Goal: Task Accomplishment & Management: Manage account settings

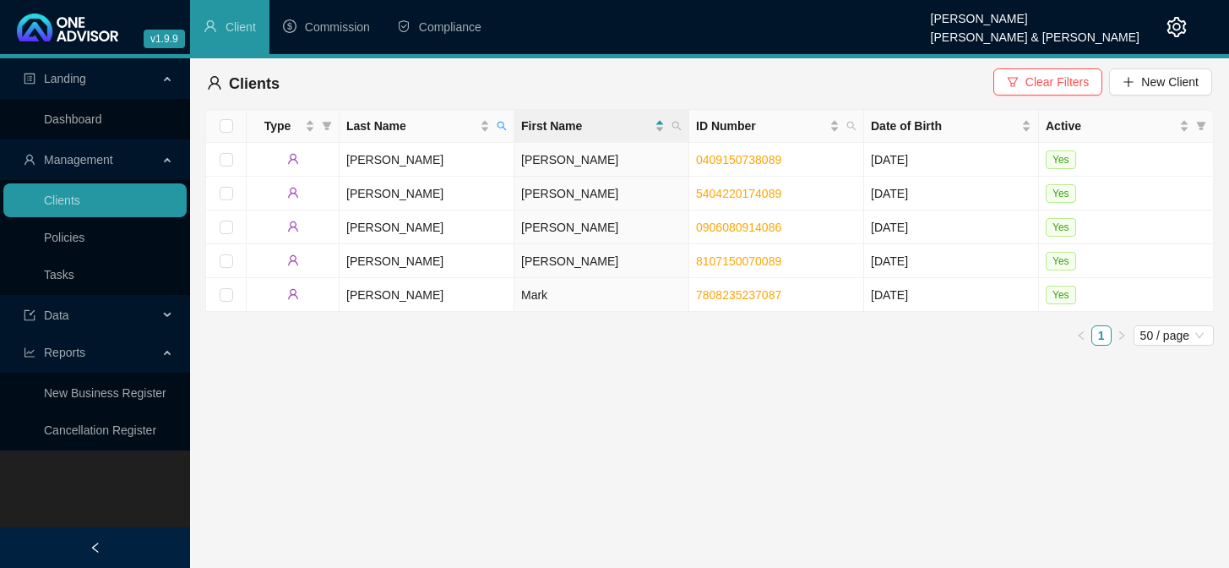
click at [61, 279] on link "Tasks" at bounding box center [59, 275] width 30 height 14
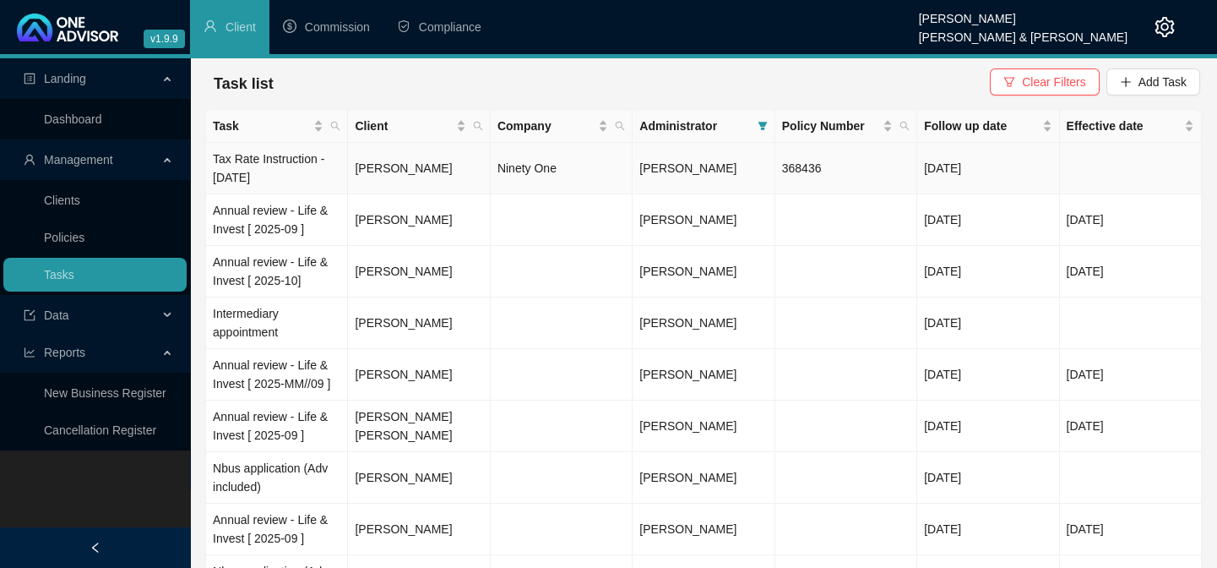
click at [370, 168] on td "[PERSON_NAME]" at bounding box center [419, 169] width 142 height 52
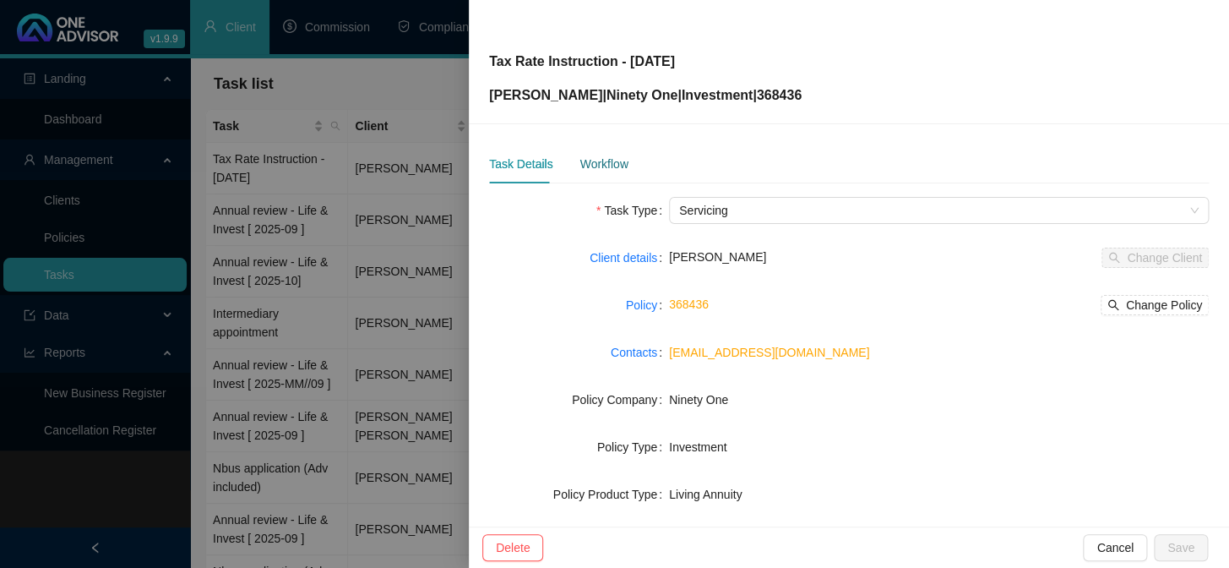
click at [586, 165] on div "Workflow" at bounding box center [603, 164] width 48 height 19
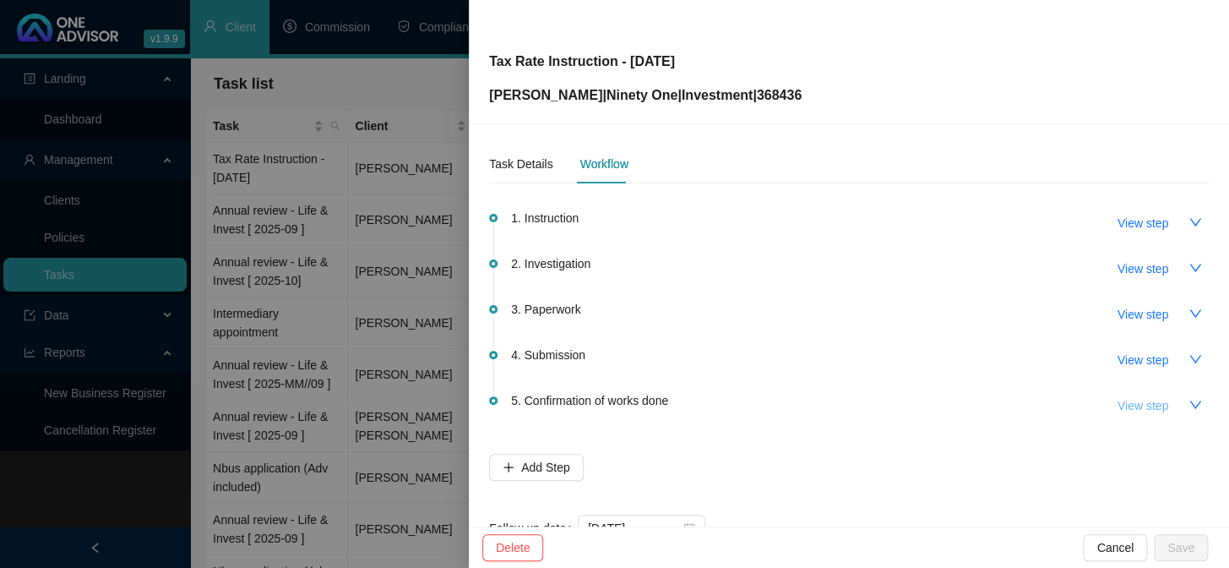
click at [1123, 405] on span "View step" at bounding box center [1143, 405] width 51 height 19
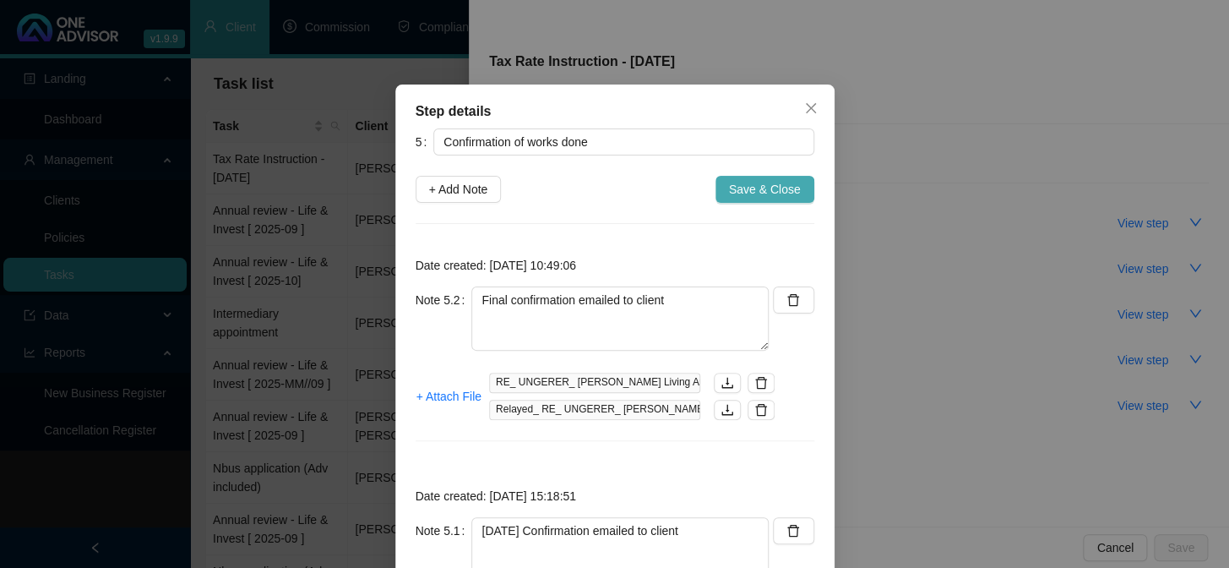
click at [781, 199] on button "Save & Close" at bounding box center [764, 189] width 99 height 27
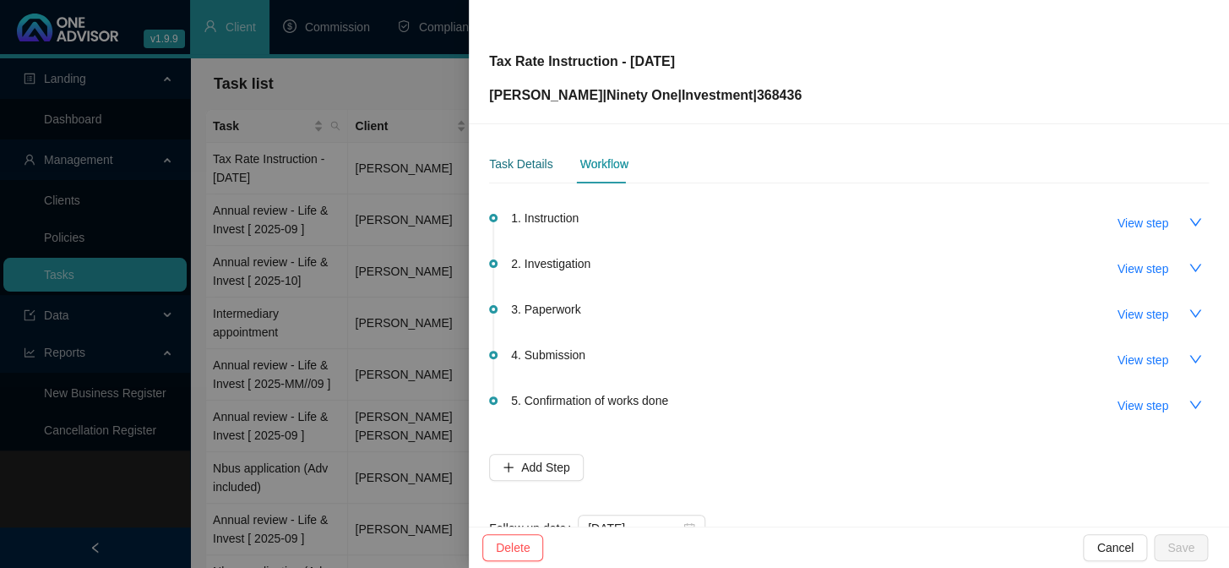
drag, startPoint x: 526, startPoint y: 159, endPoint x: 547, endPoint y: 188, distance: 35.8
click at [526, 159] on div "Task Details" at bounding box center [520, 164] width 63 height 19
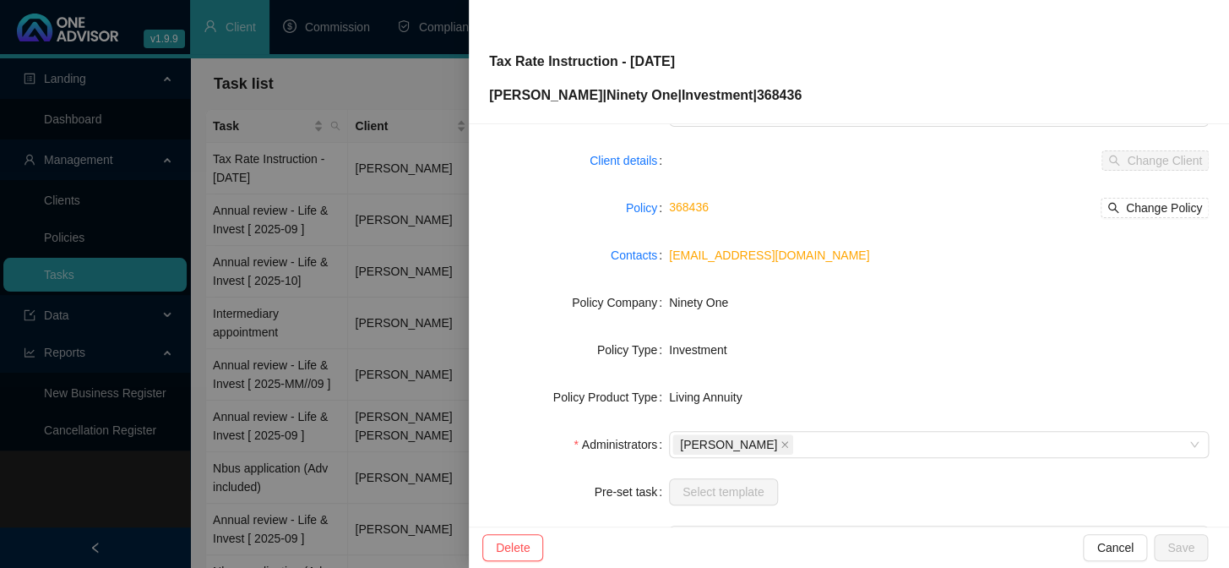
scroll to position [258, 0]
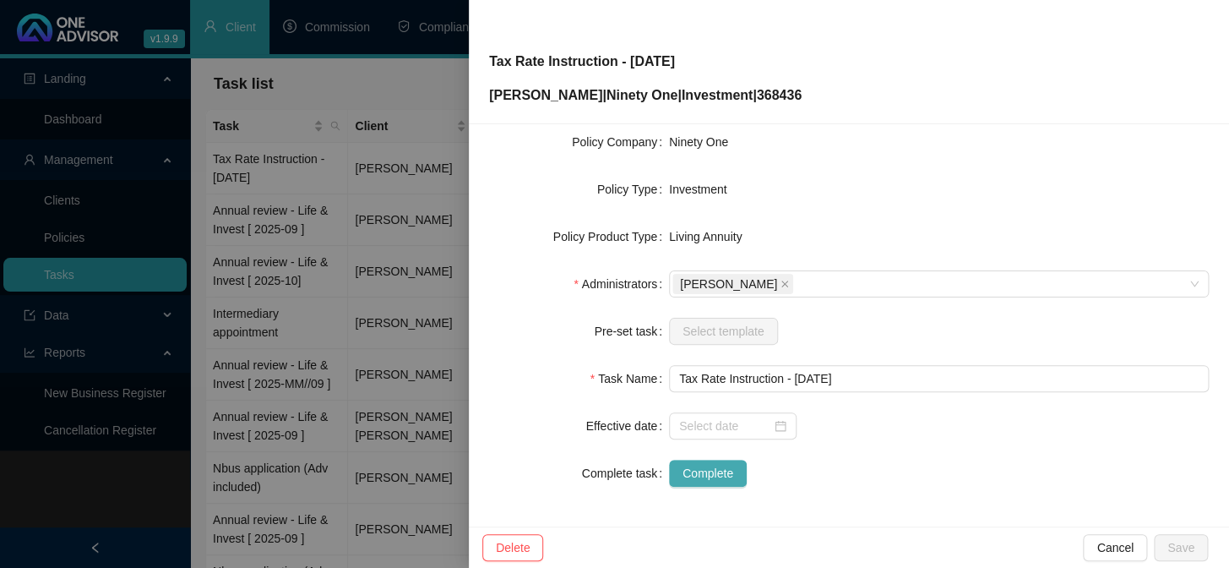
click at [701, 465] on span "Complete" at bounding box center [708, 473] width 51 height 19
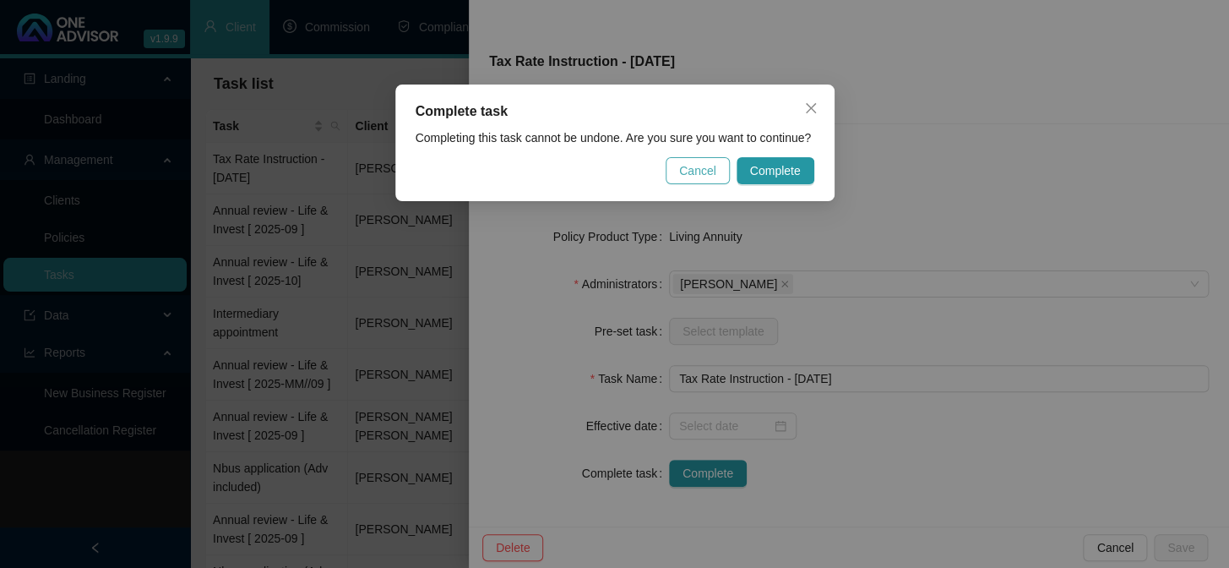
click at [711, 163] on span "Cancel" at bounding box center [697, 170] width 37 height 19
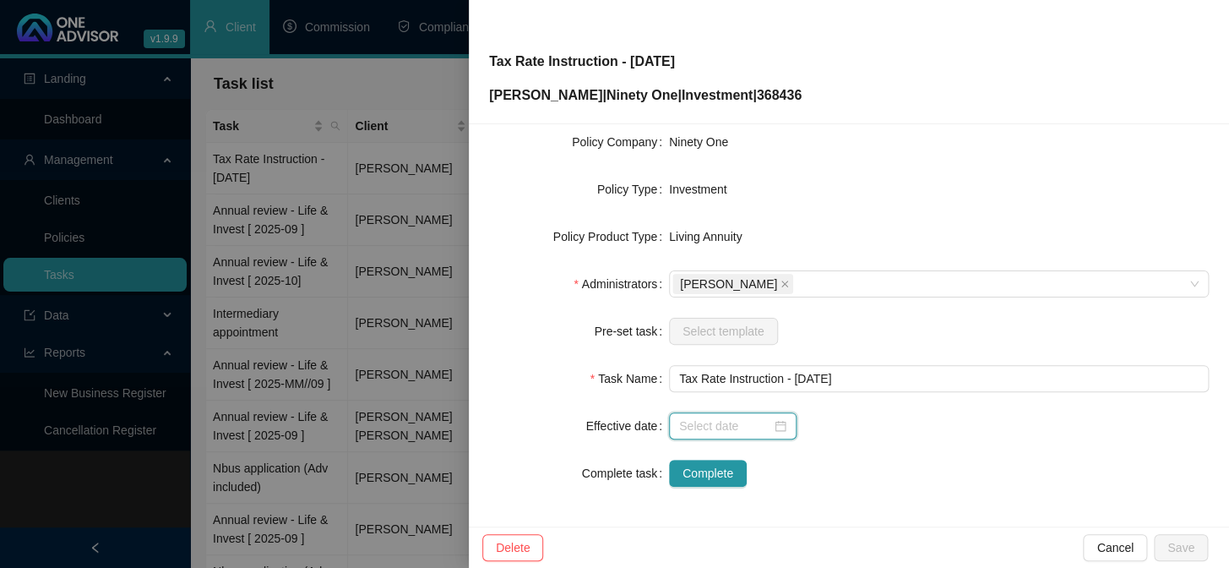
click at [726, 425] on input at bounding box center [725, 425] width 92 height 19
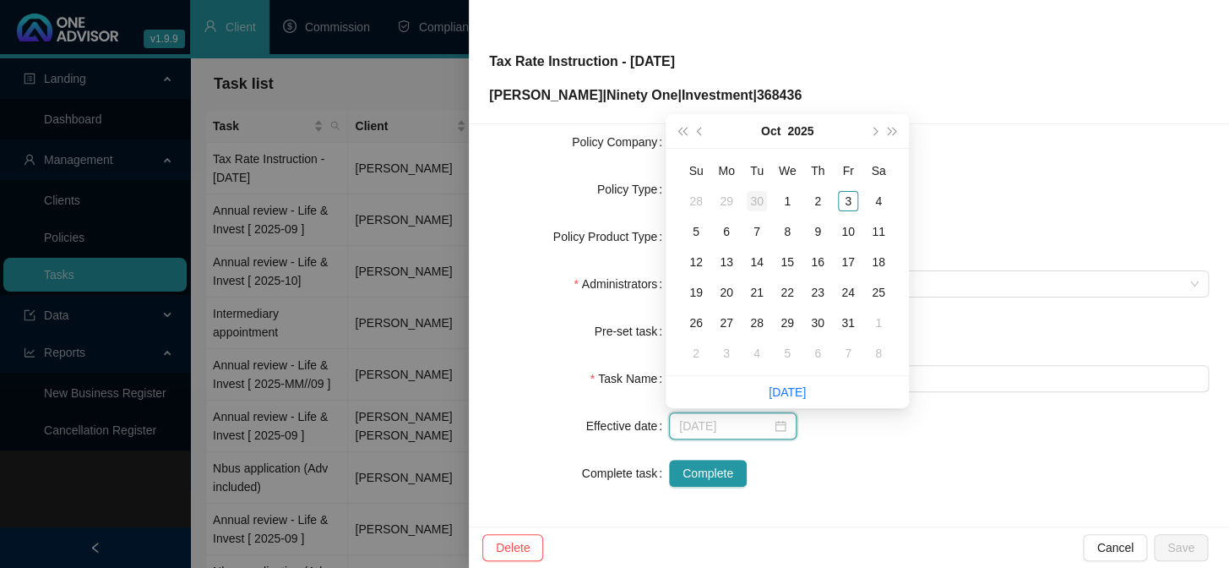
type input "[DATE]"
click at [702, 134] on button "prev-year" at bounding box center [700, 131] width 19 height 34
type input "[DATE]"
click at [813, 290] on div "25" at bounding box center [818, 292] width 20 height 20
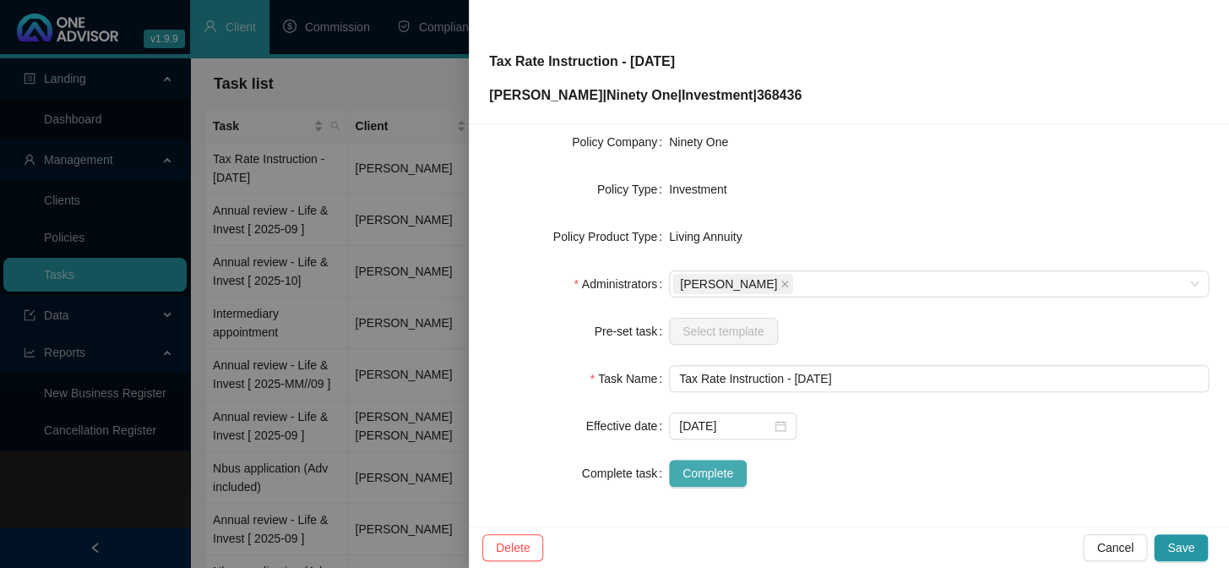
click at [699, 465] on span "Complete" at bounding box center [708, 473] width 51 height 19
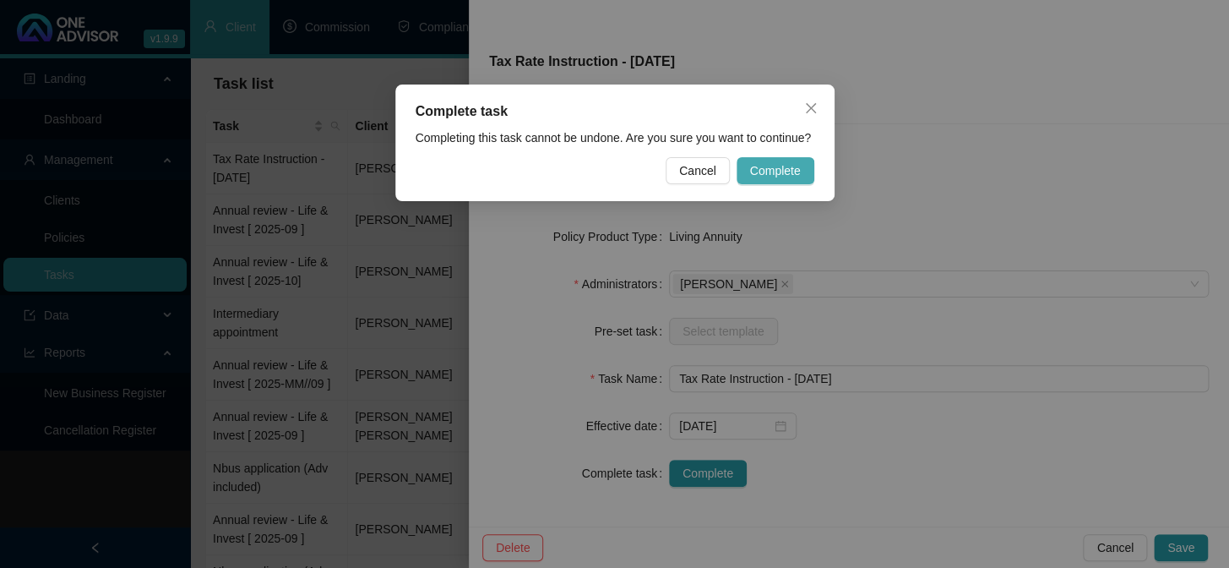
click at [768, 160] on button "Complete" at bounding box center [776, 170] width 78 height 27
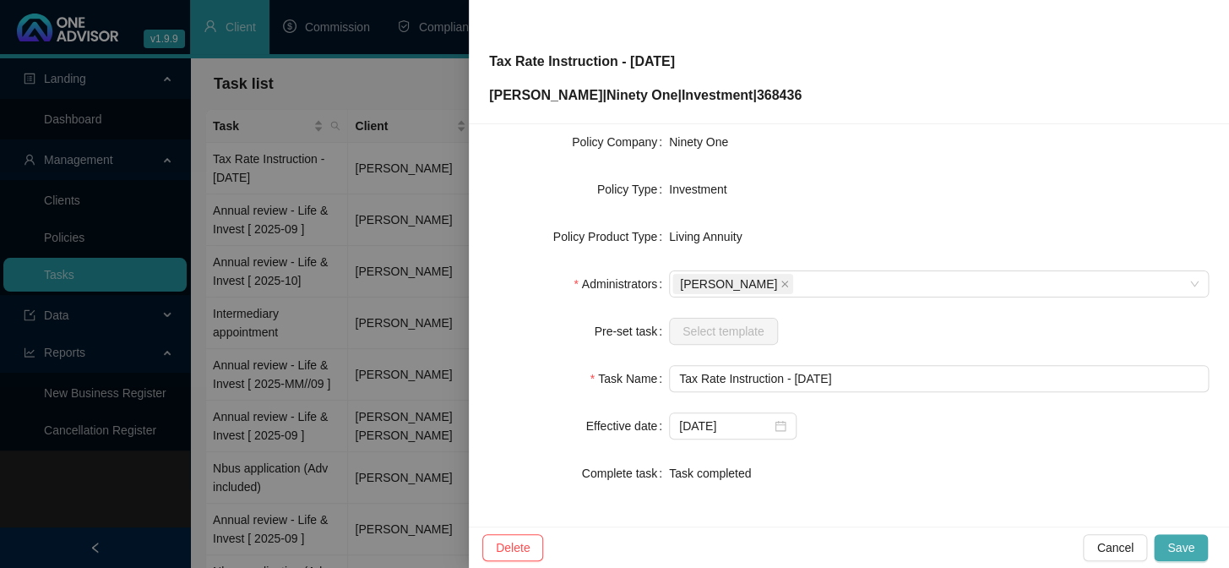
click at [1173, 544] on span "Save" at bounding box center [1180, 547] width 27 height 19
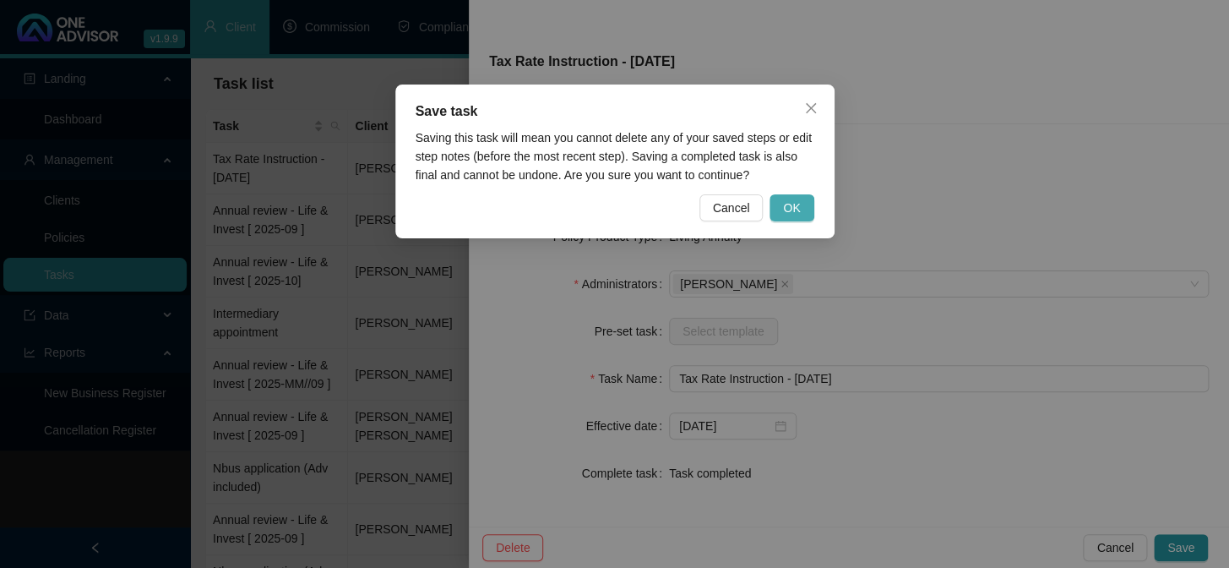
click at [795, 212] on span "OK" at bounding box center [791, 208] width 17 height 19
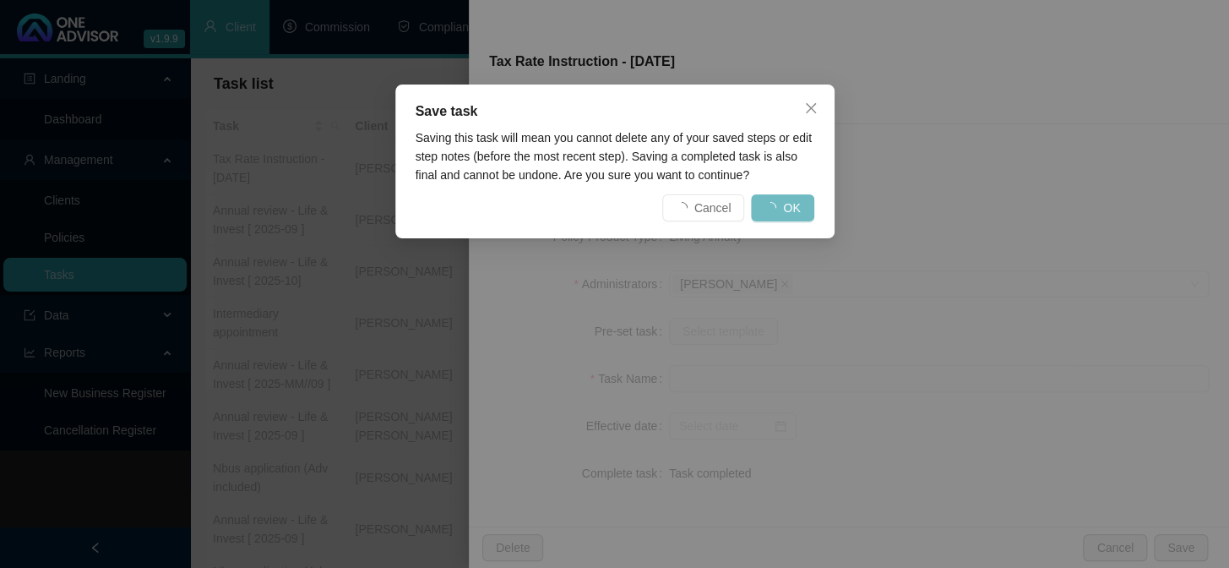
scroll to position [237, 0]
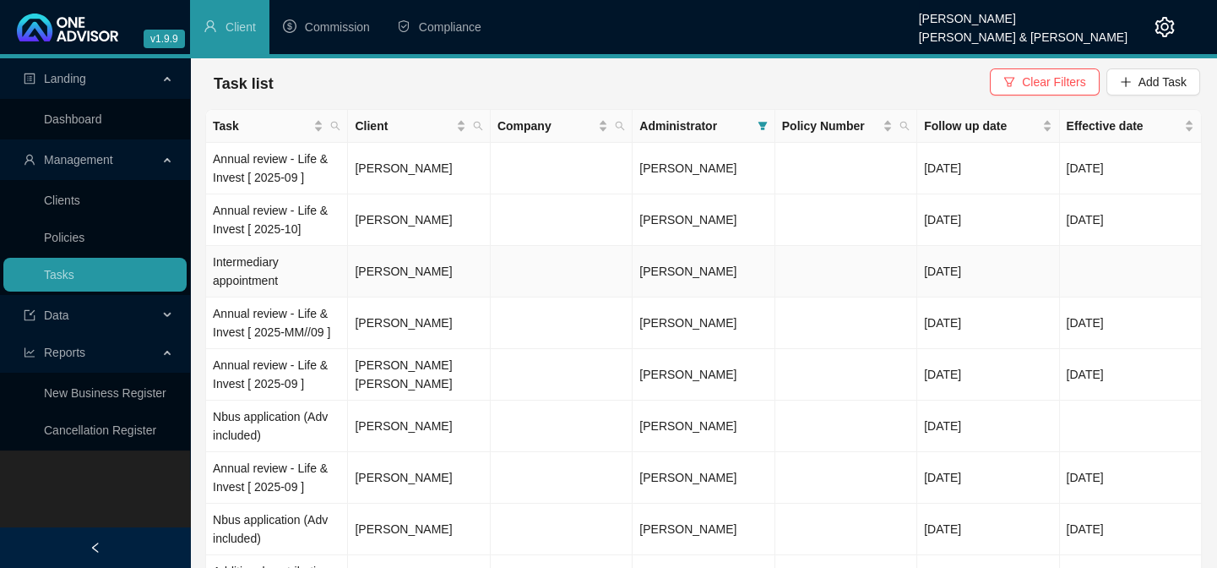
click at [249, 285] on td "Intermediary appointment" at bounding box center [277, 272] width 142 height 52
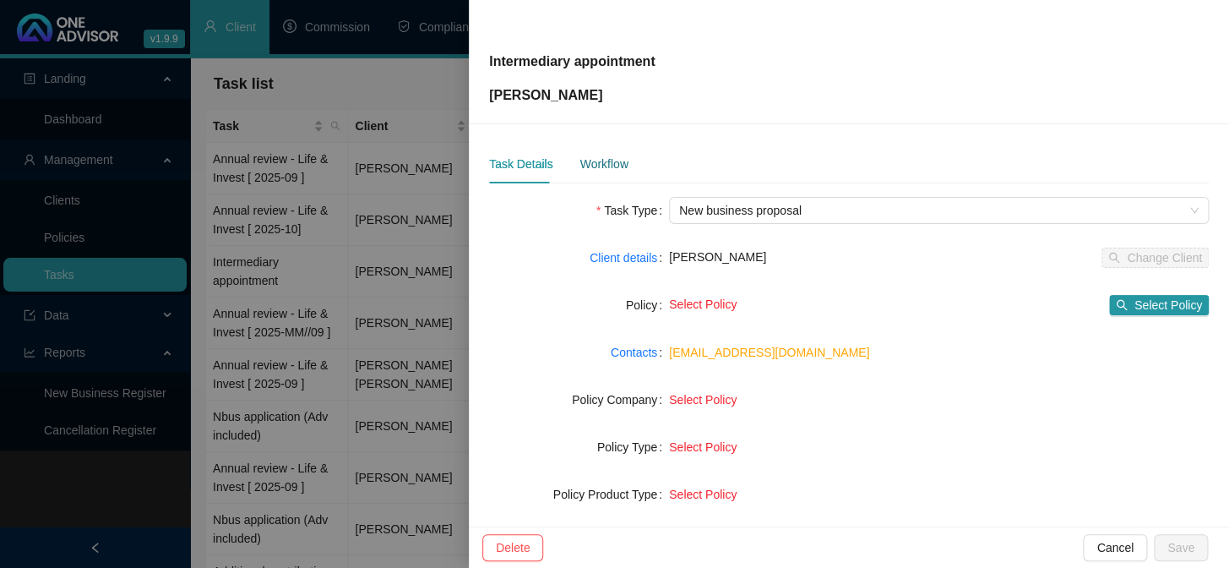
click at [599, 170] on div "Workflow" at bounding box center [603, 164] width 48 height 19
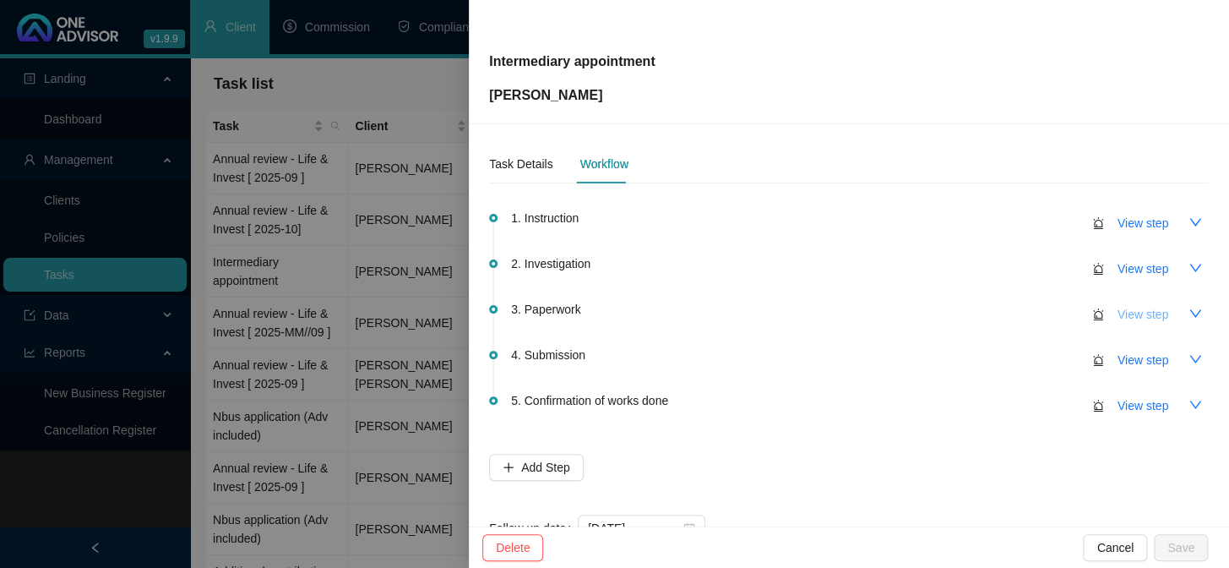
click at [1118, 313] on span "View step" at bounding box center [1143, 314] width 51 height 19
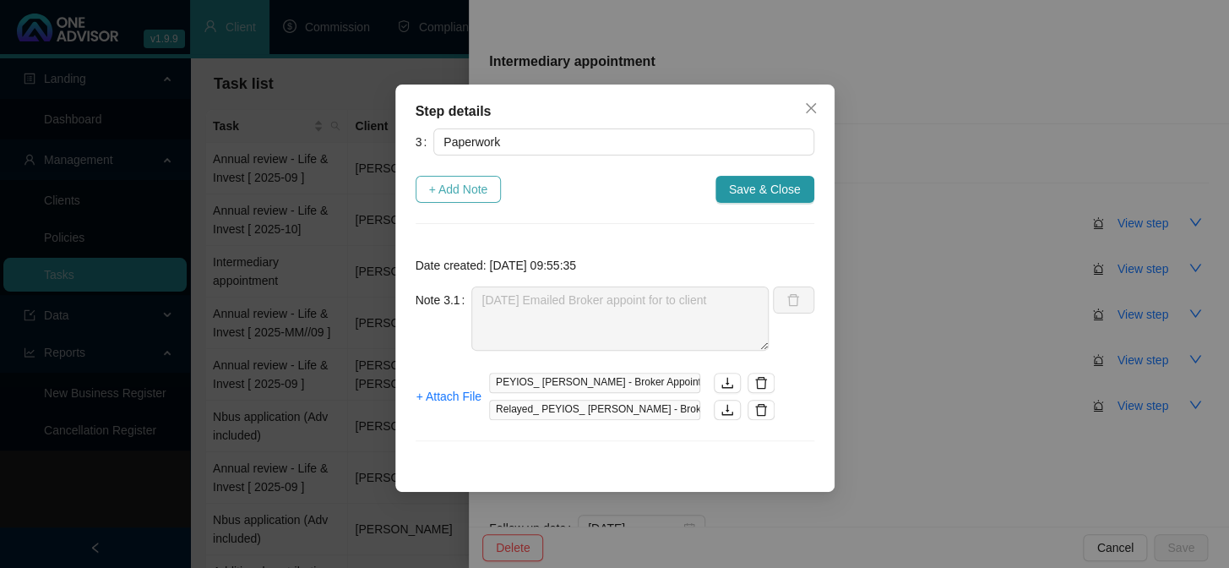
click at [473, 191] on span "+ Add Note" at bounding box center [458, 189] width 59 height 19
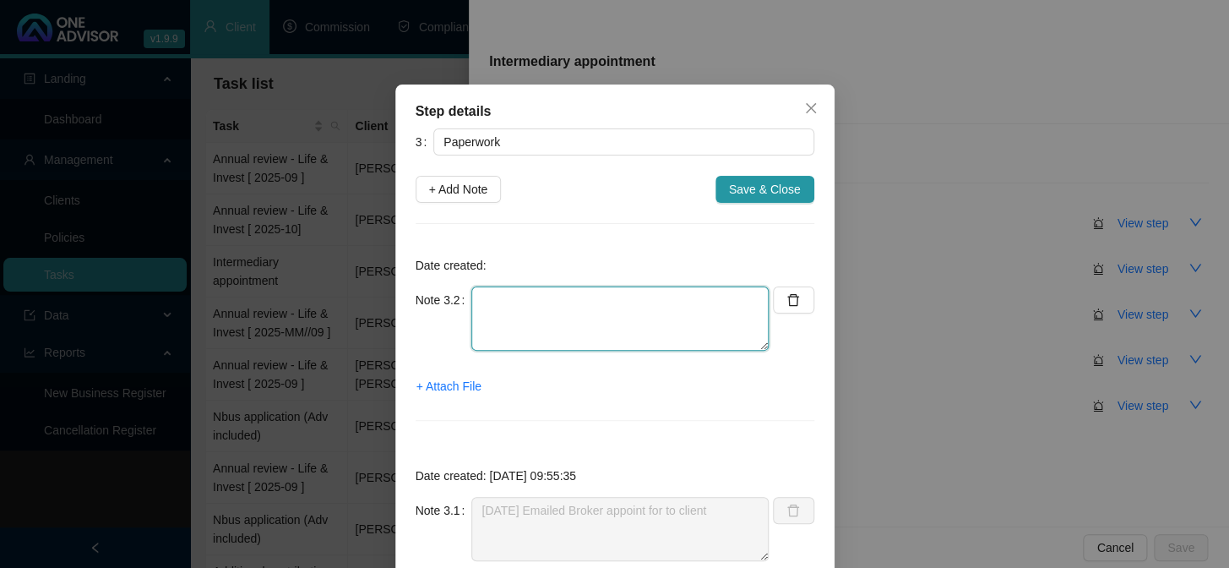
click at [532, 308] on textarea at bounding box center [619, 318] width 297 height 64
type textarea "Reminder to client"
click at [425, 380] on span "+ Attach File" at bounding box center [448, 386] width 65 height 19
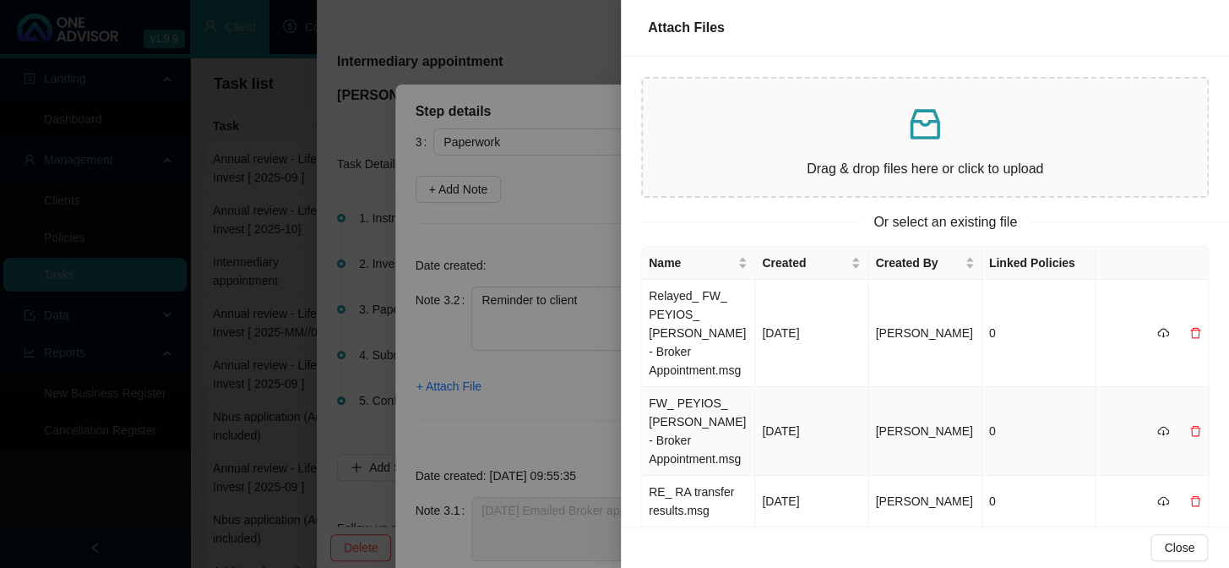
click at [683, 437] on td "FW_ PEYIOS_ [PERSON_NAME] - Broker Appointment.msg" at bounding box center [698, 431] width 113 height 89
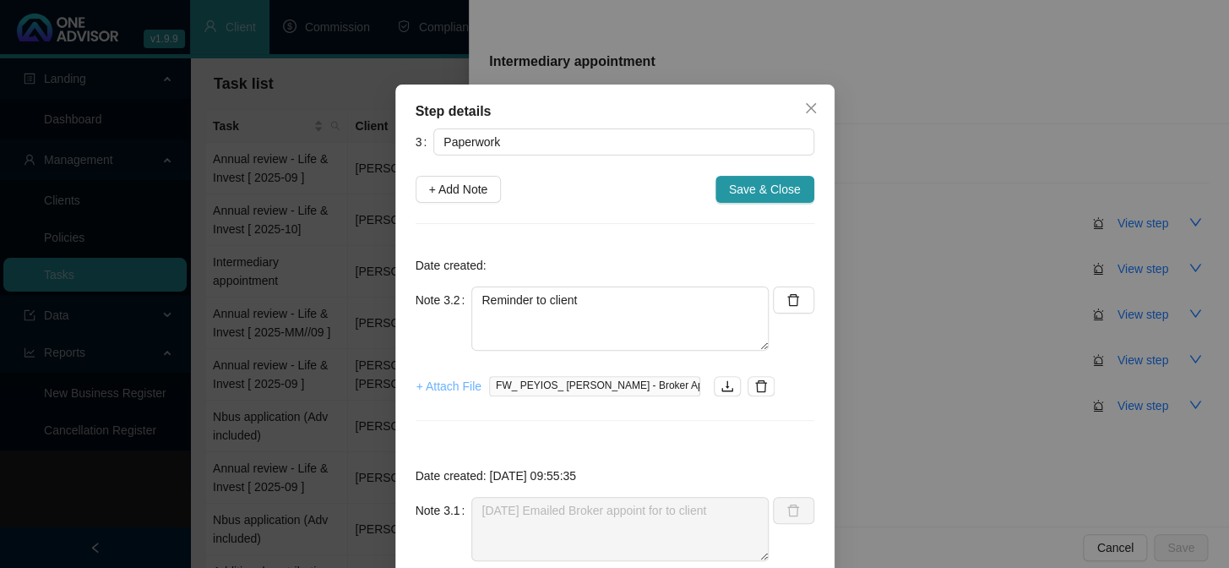
click at [460, 388] on span "+ Attach File" at bounding box center [448, 386] width 65 height 19
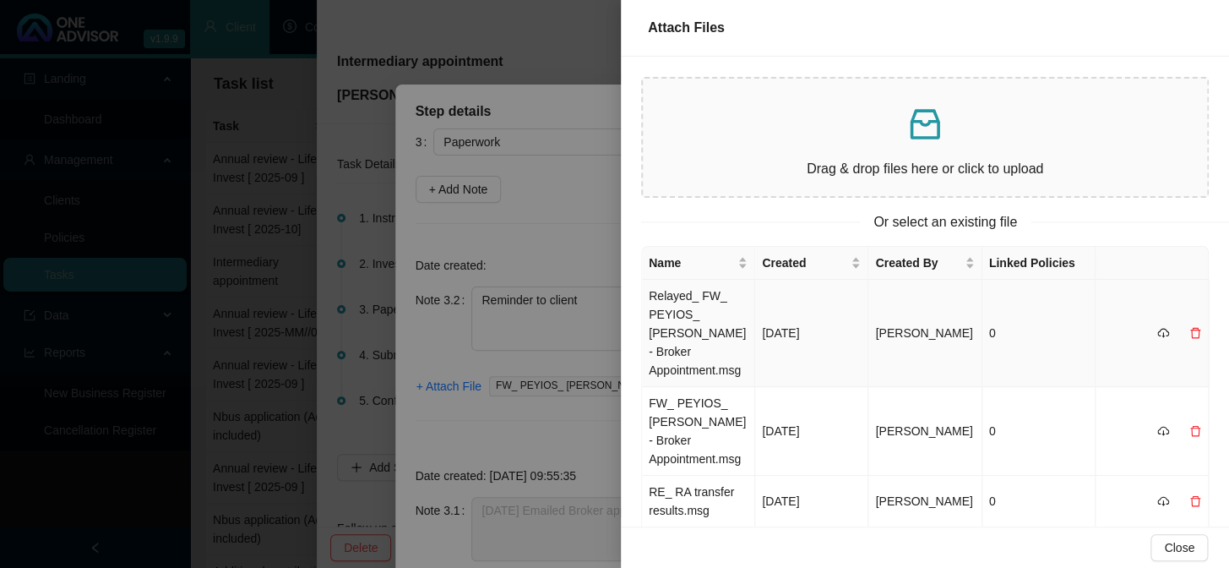
click at [675, 307] on td "Relayed_ FW_ PEYIOS_ [PERSON_NAME] - Broker Appointment.msg" at bounding box center [698, 333] width 113 height 107
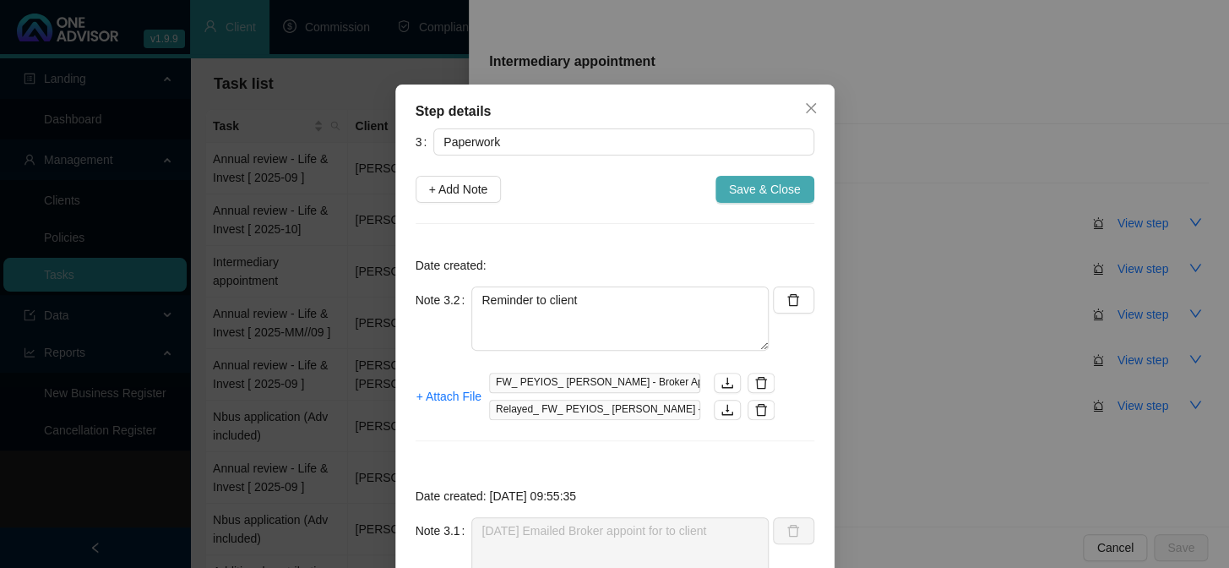
click at [759, 187] on span "Save & Close" at bounding box center [765, 189] width 72 height 19
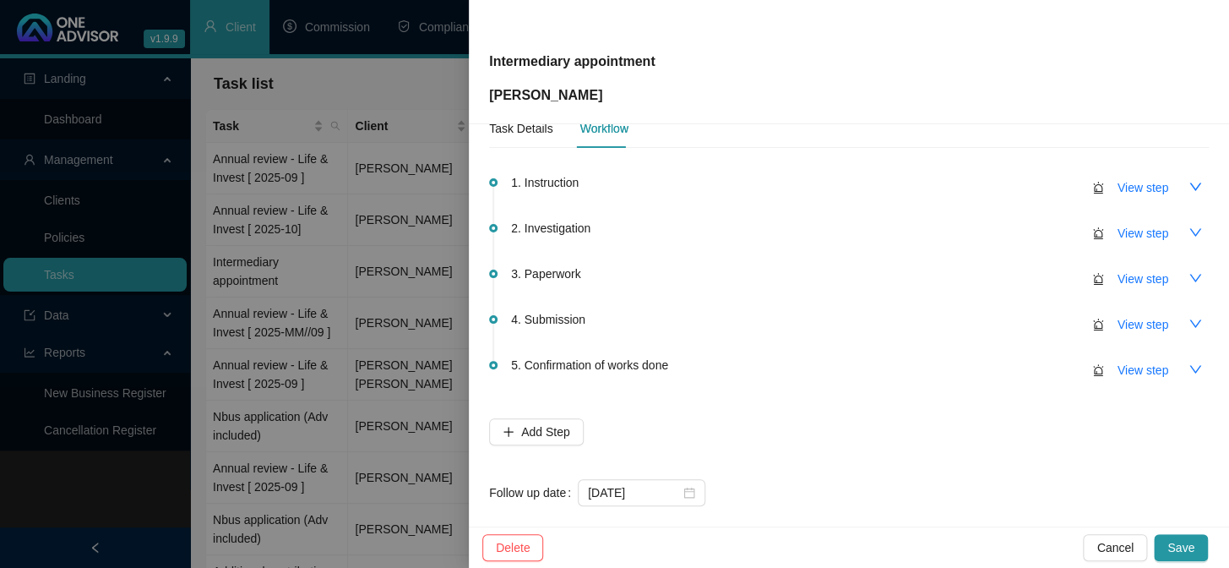
scroll to position [54, 0]
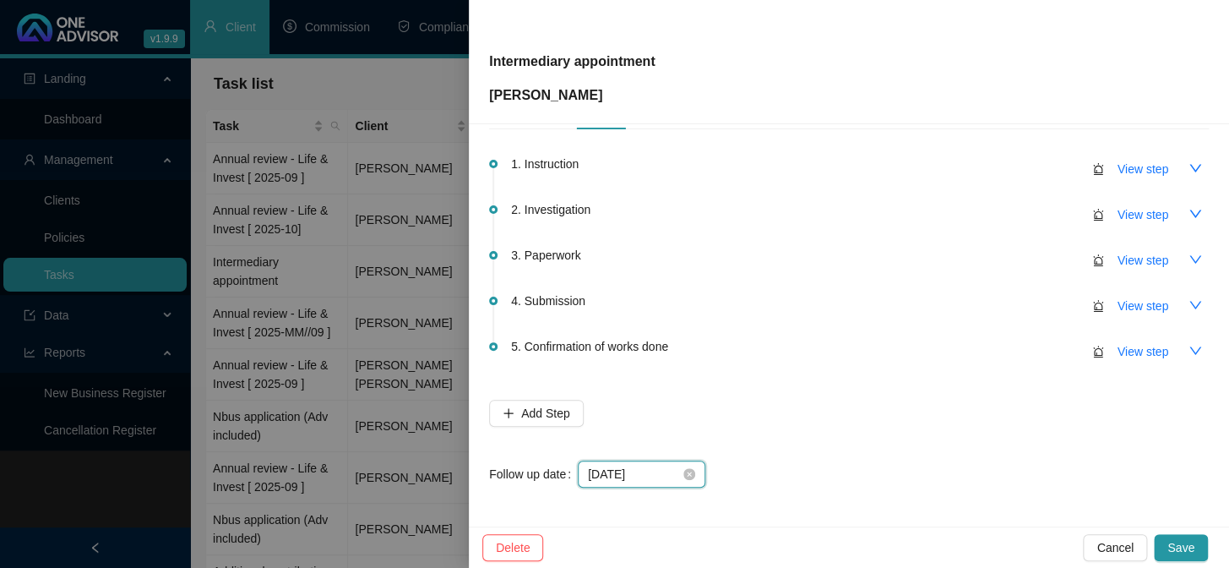
click at [646, 473] on input "[DATE]" at bounding box center [634, 474] width 92 height 19
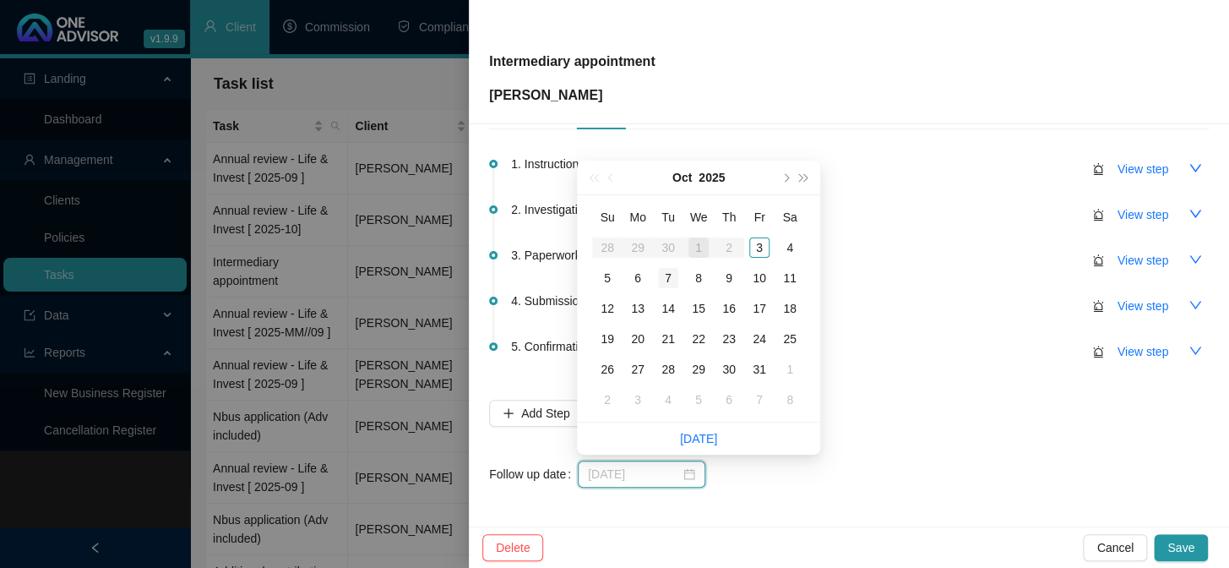
type input "[DATE]"
click at [672, 277] on div "7" at bounding box center [668, 278] width 20 height 20
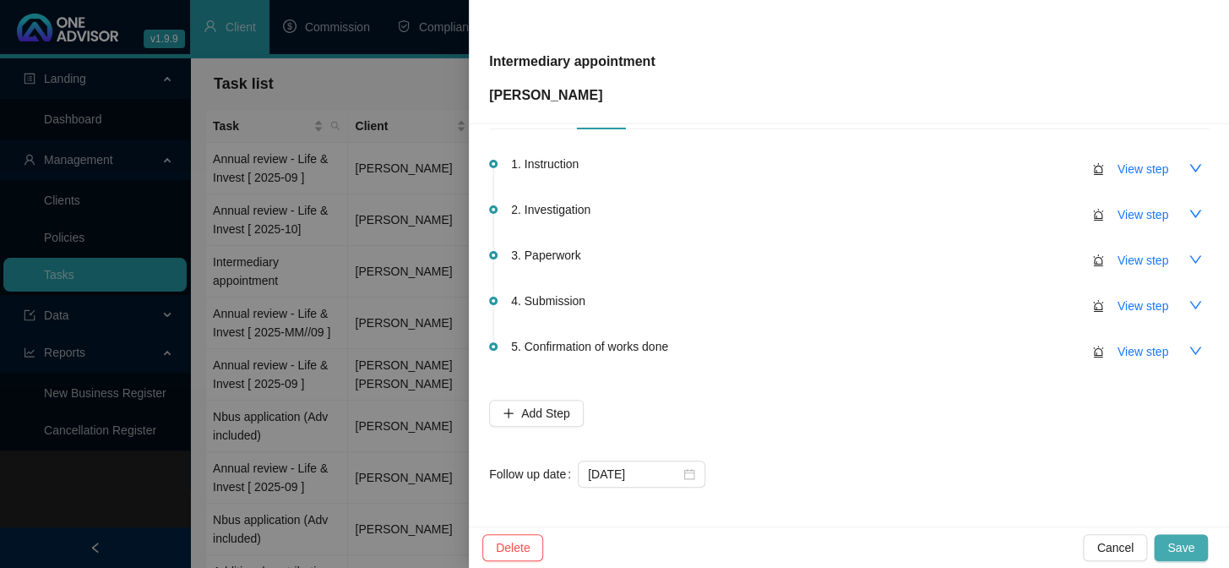
click at [1175, 550] on span "Save" at bounding box center [1180, 547] width 27 height 19
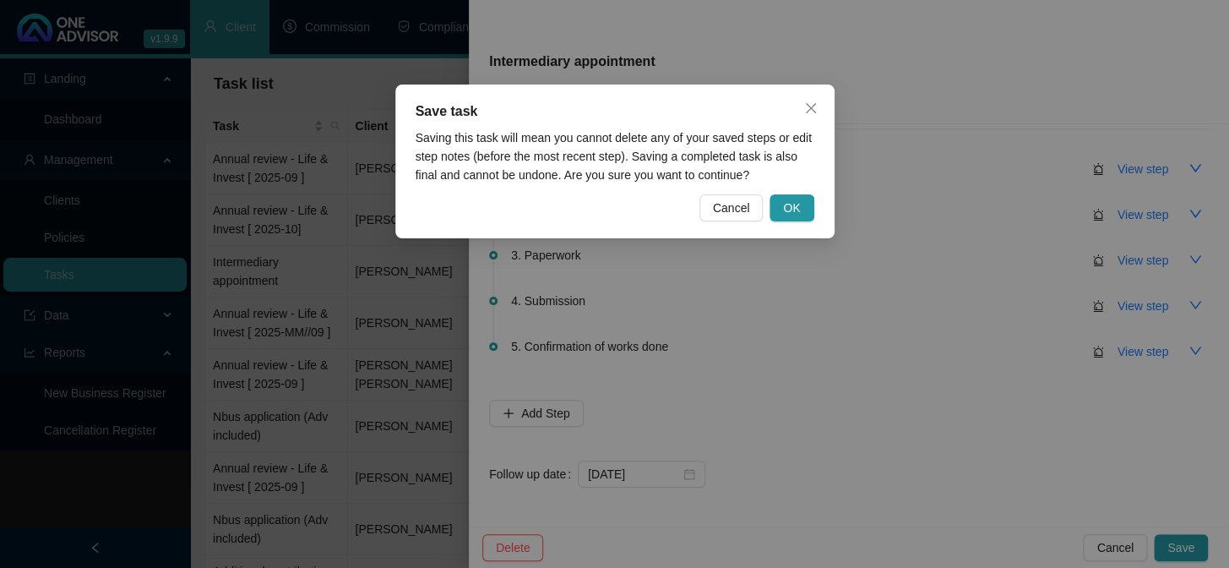
click at [793, 193] on div "Save task Saving this task will mean you cannot delete any of your saved steps …" at bounding box center [614, 161] width 439 height 154
click at [791, 207] on span "OK" at bounding box center [791, 208] width 17 height 19
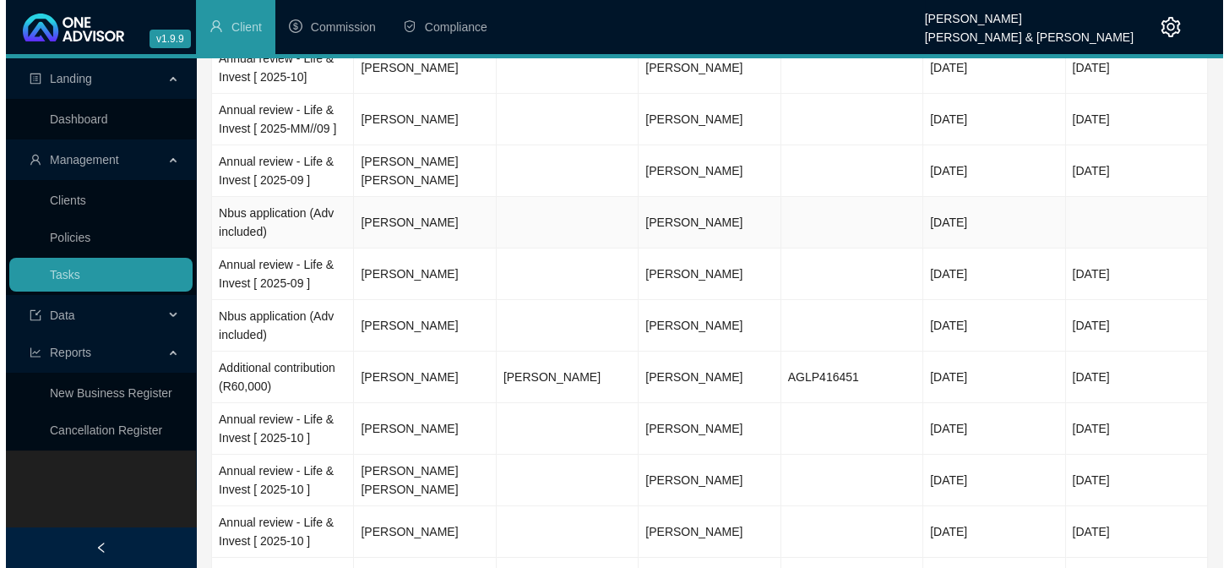
scroll to position [153, 0]
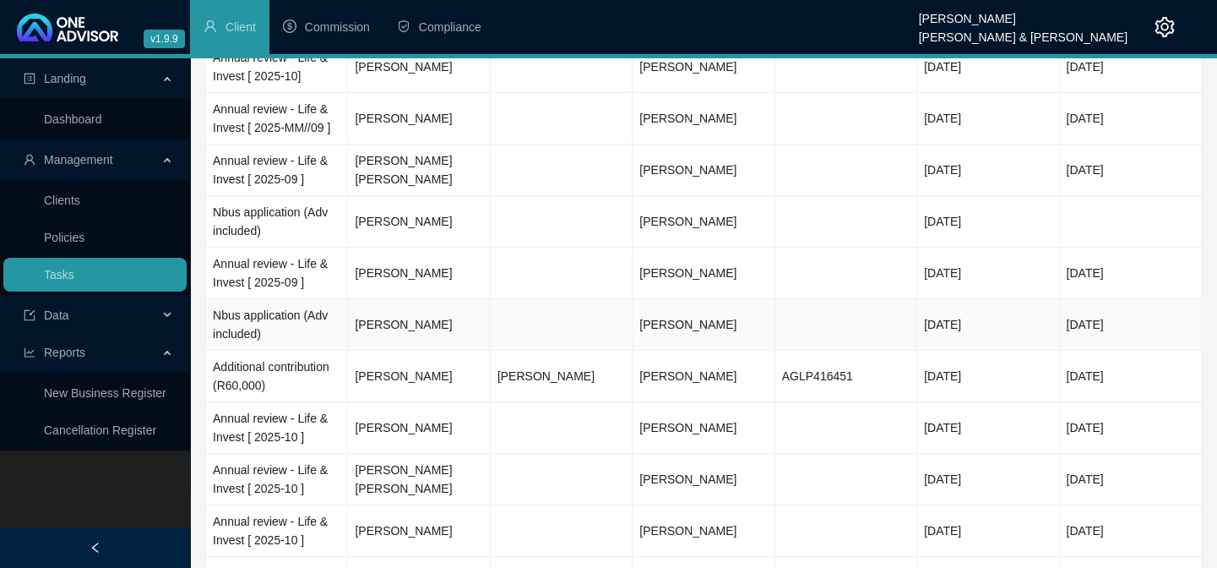
click at [413, 322] on td "[PERSON_NAME]" at bounding box center [419, 325] width 142 height 52
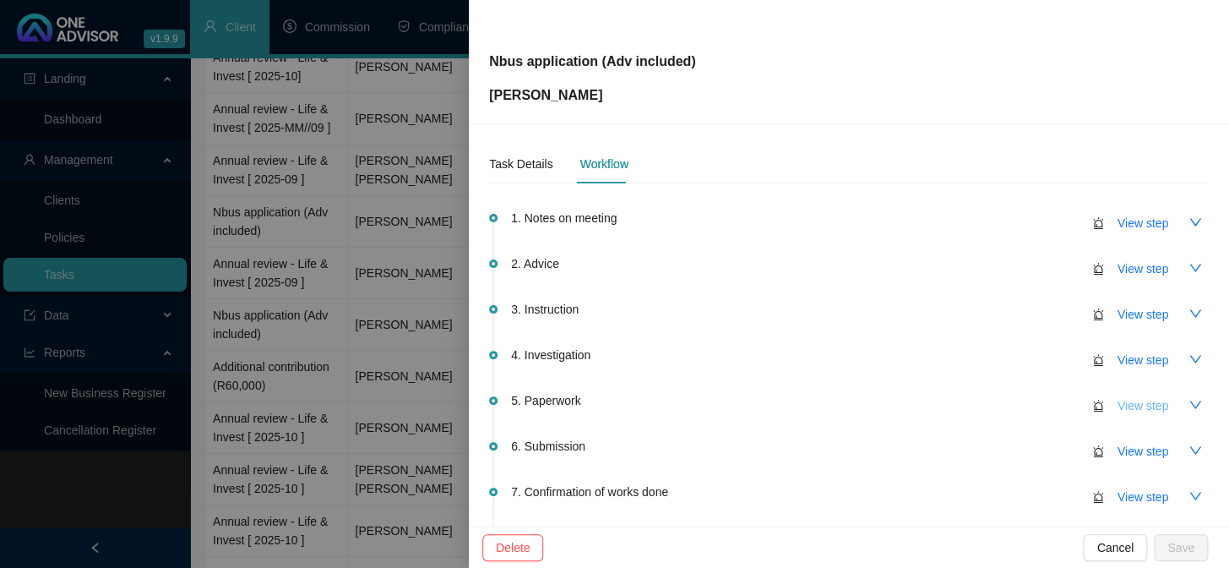
click at [1118, 405] on span "View step" at bounding box center [1143, 405] width 51 height 19
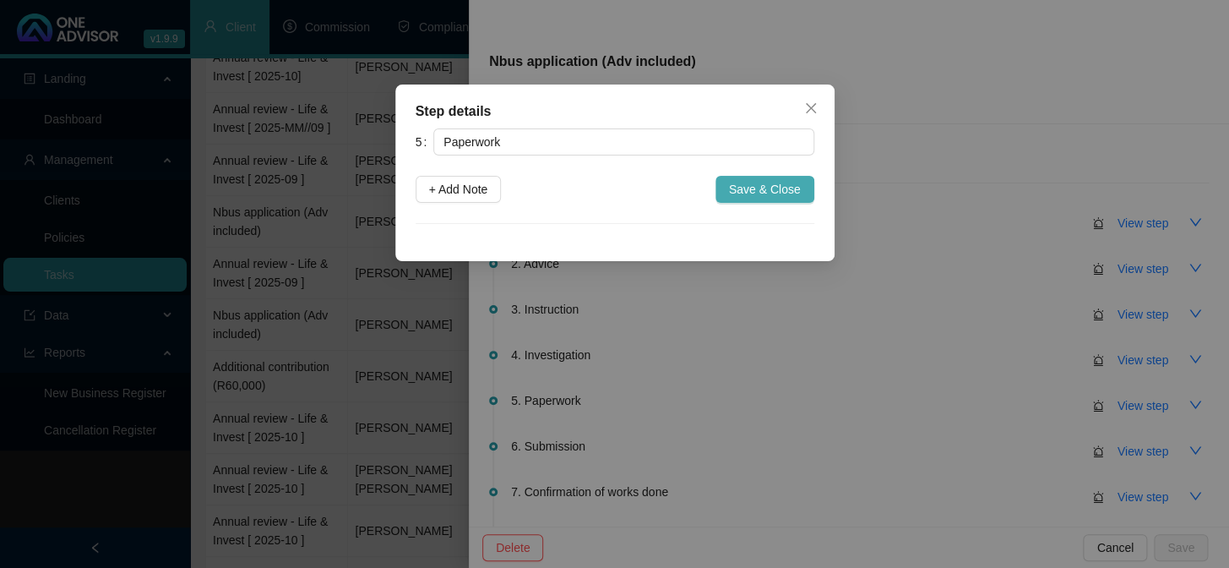
click at [769, 185] on span "Save & Close" at bounding box center [765, 189] width 72 height 19
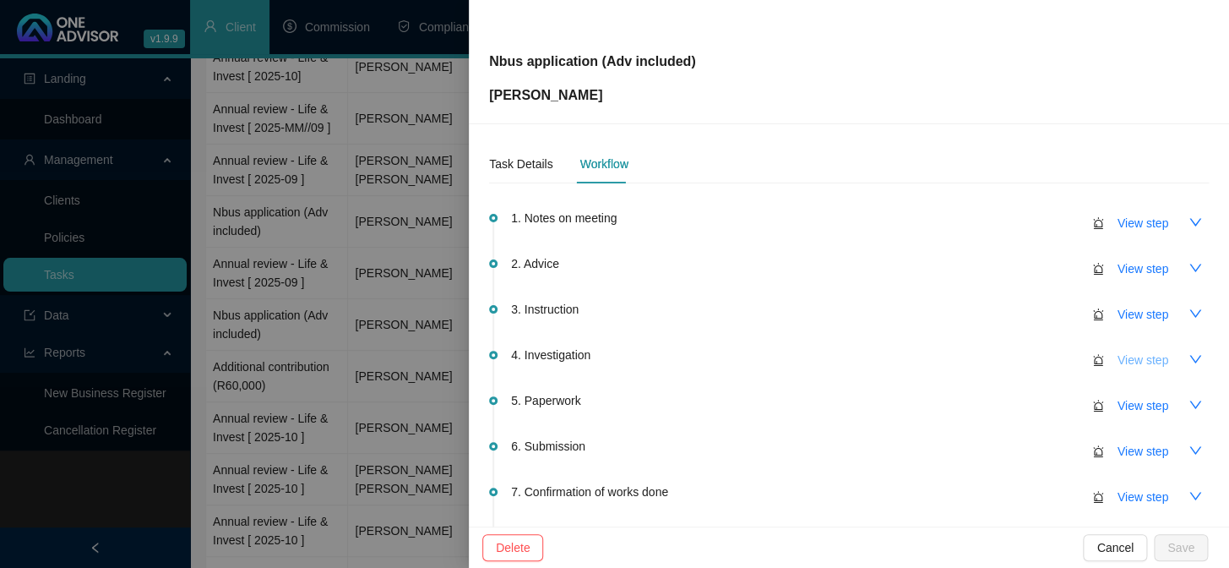
click at [1118, 357] on span "View step" at bounding box center [1143, 360] width 51 height 19
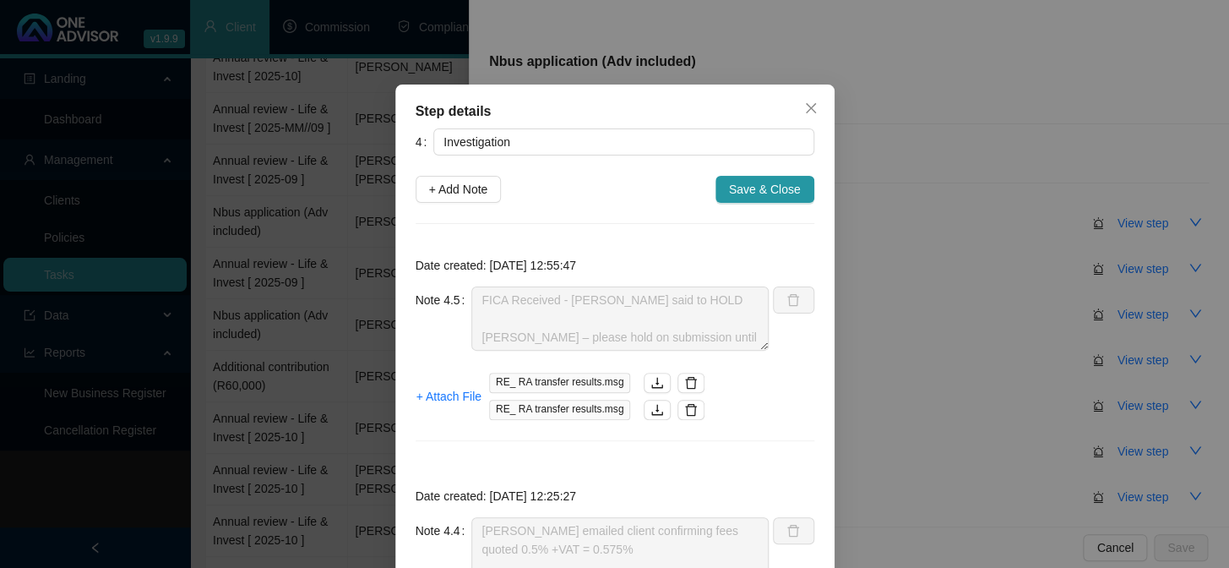
click at [542, 383] on span "RE_ RA transfer results.msg" at bounding box center [559, 383] width 141 height 20
click at [650, 378] on icon "download" at bounding box center [657, 383] width 14 height 14
click at [742, 192] on span "Save & Close" at bounding box center [765, 189] width 72 height 19
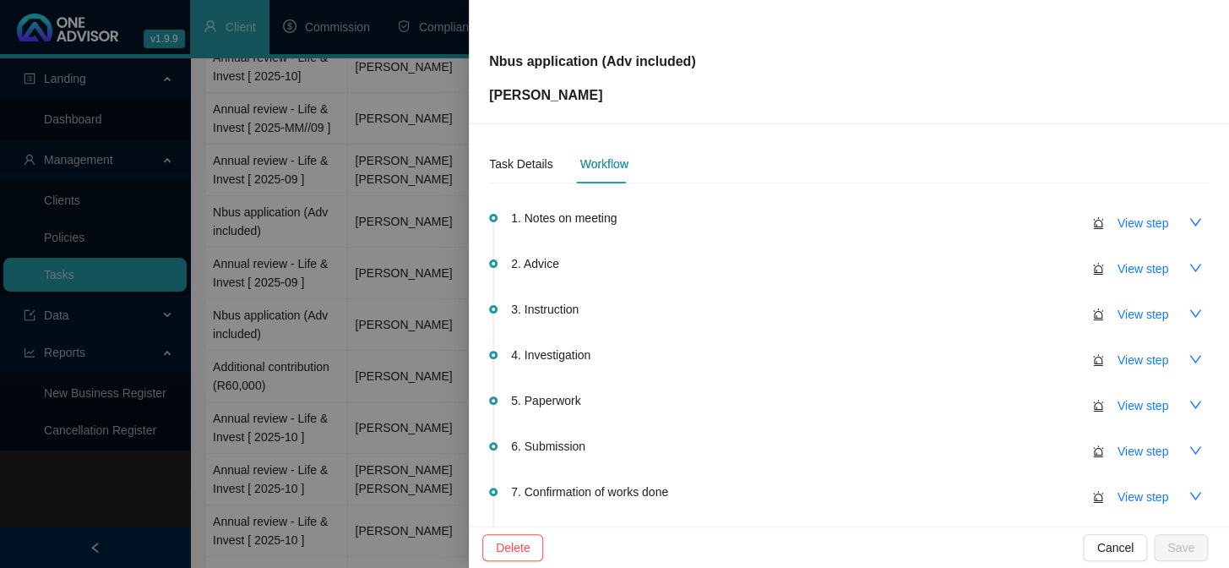
scroll to position [190, 0]
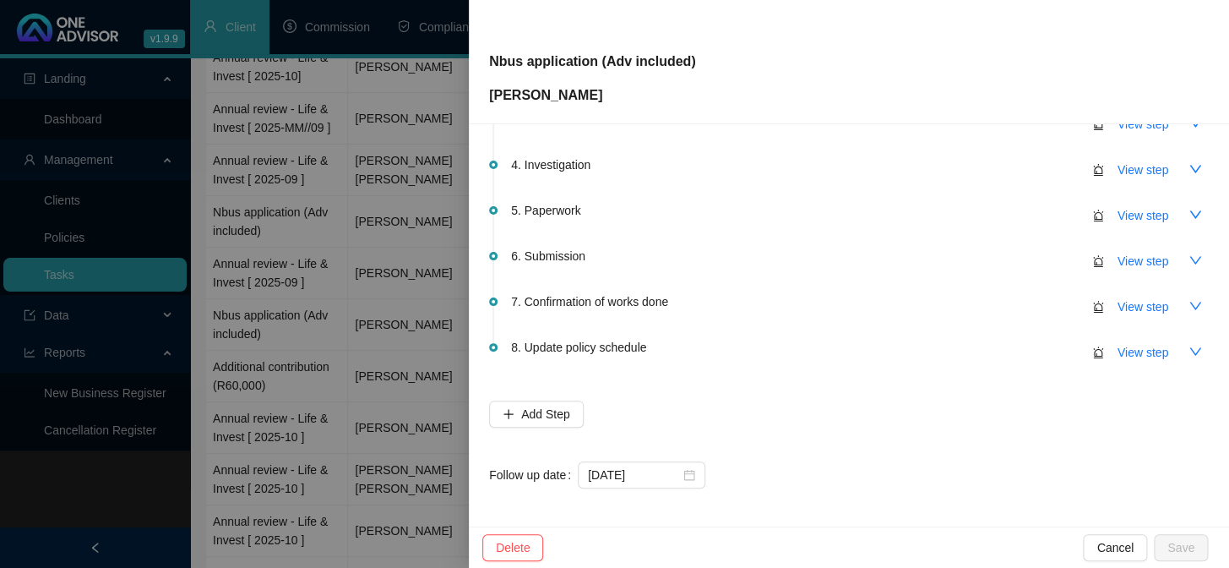
click at [324, 412] on div at bounding box center [614, 284] width 1229 height 568
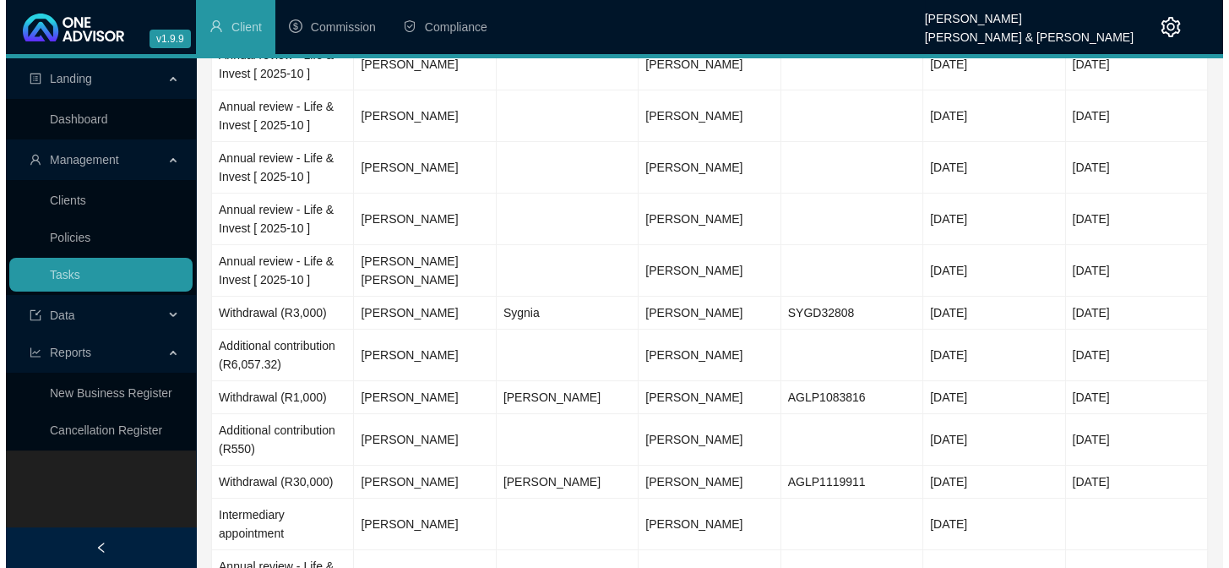
scroll to position [921, 0]
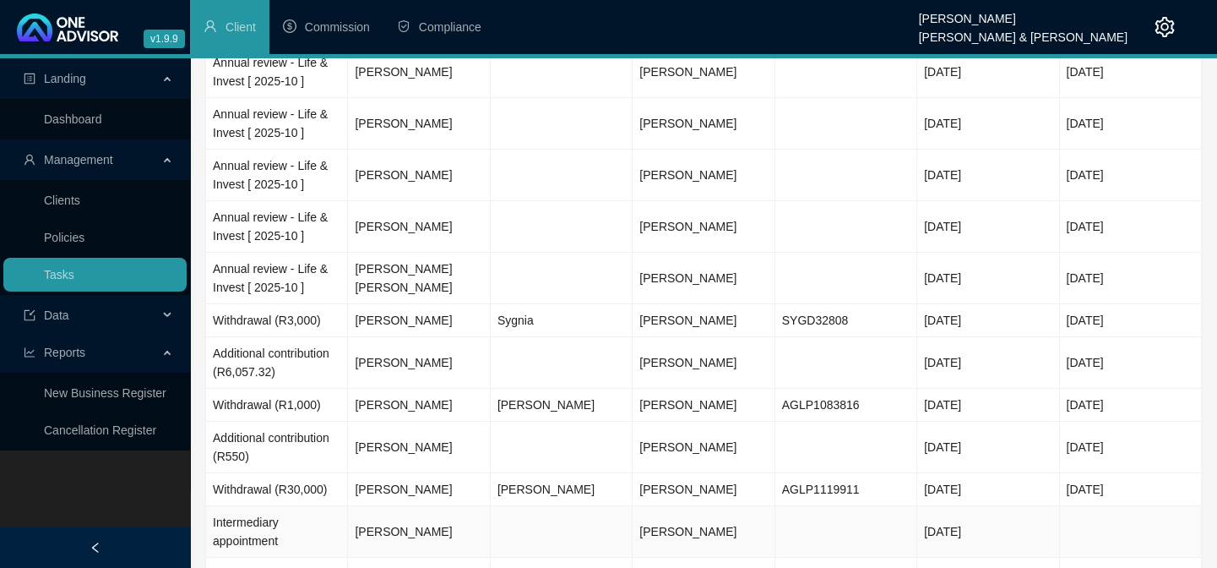
click at [405, 548] on td "[PERSON_NAME]" at bounding box center [419, 532] width 142 height 52
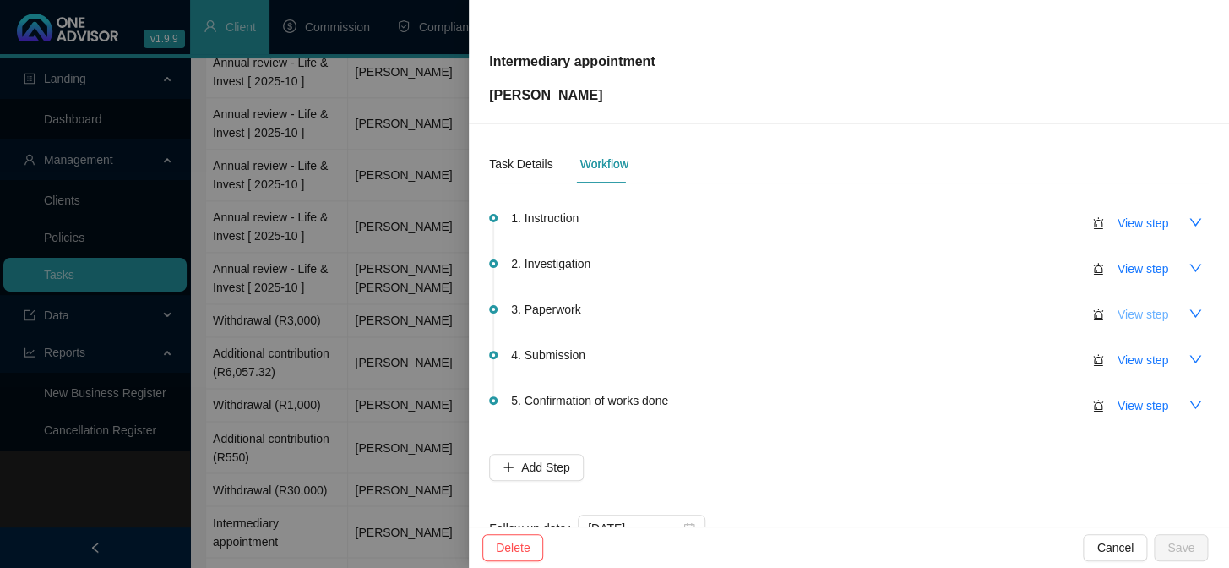
click at [1132, 308] on span "View step" at bounding box center [1143, 314] width 51 height 19
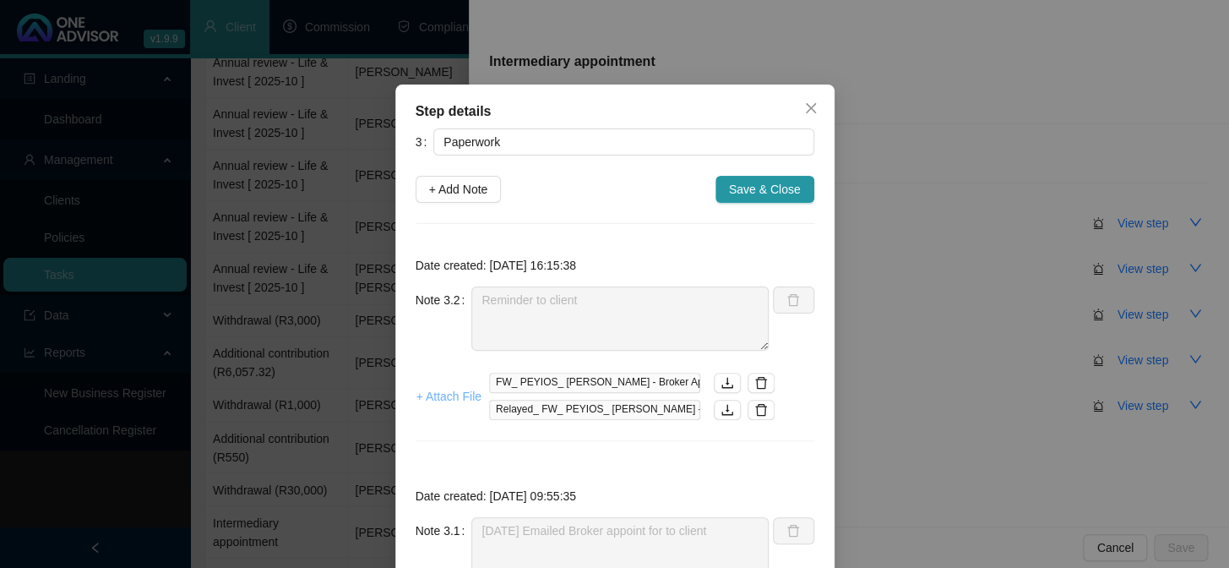
click at [444, 394] on span "+ Attach File" at bounding box center [448, 396] width 65 height 19
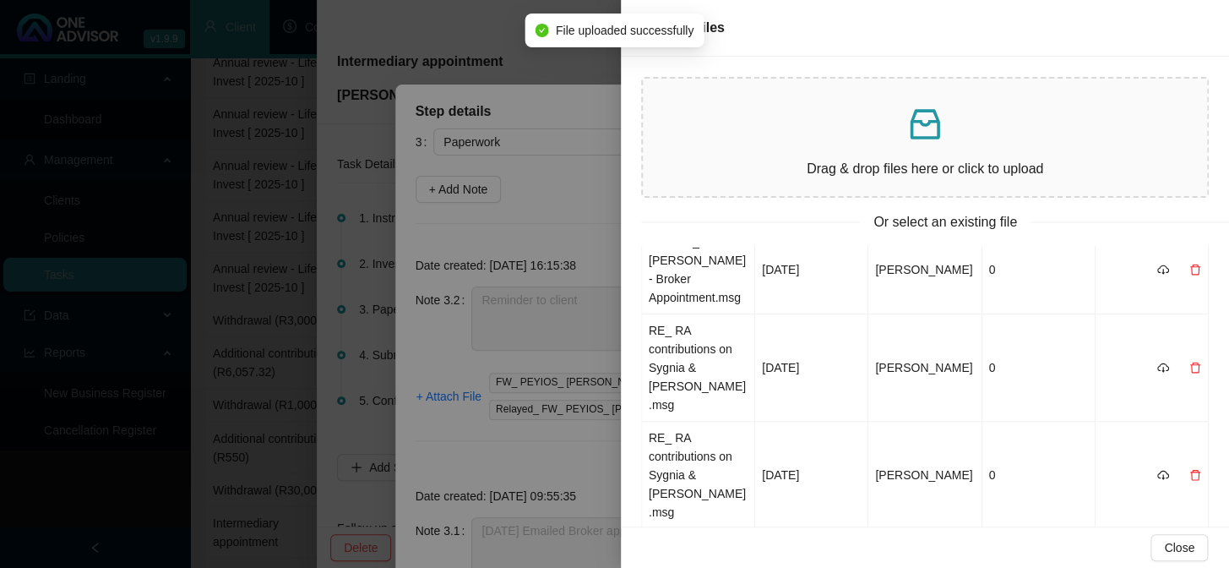
scroll to position [0, 0]
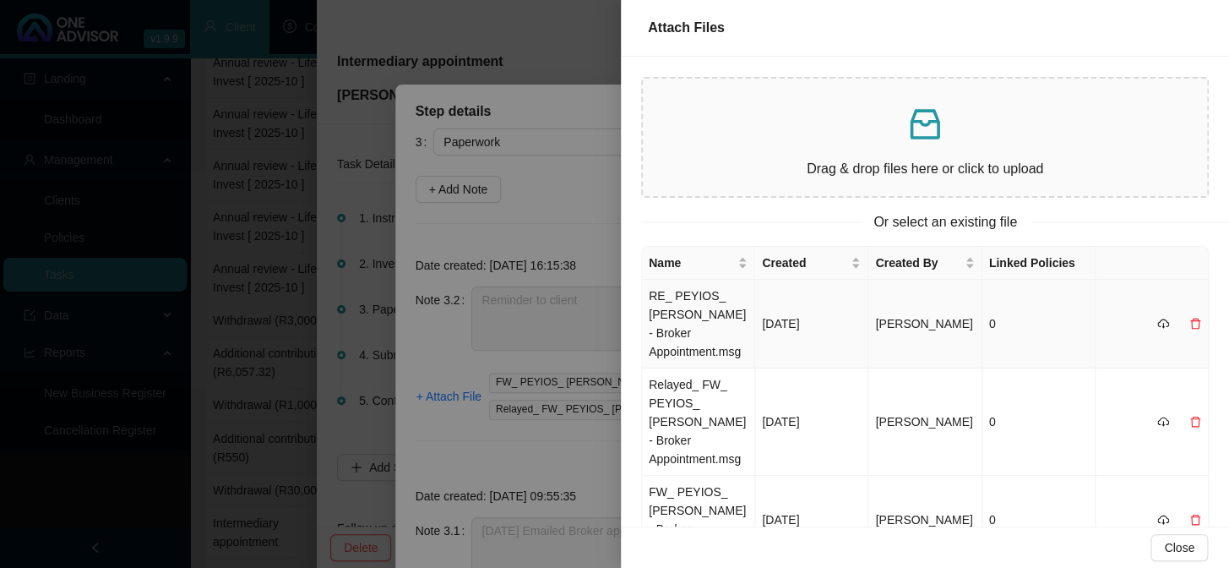
click at [678, 322] on td "RE_ PEYIOS_ [PERSON_NAME] - Broker Appointment.msg" at bounding box center [698, 324] width 113 height 89
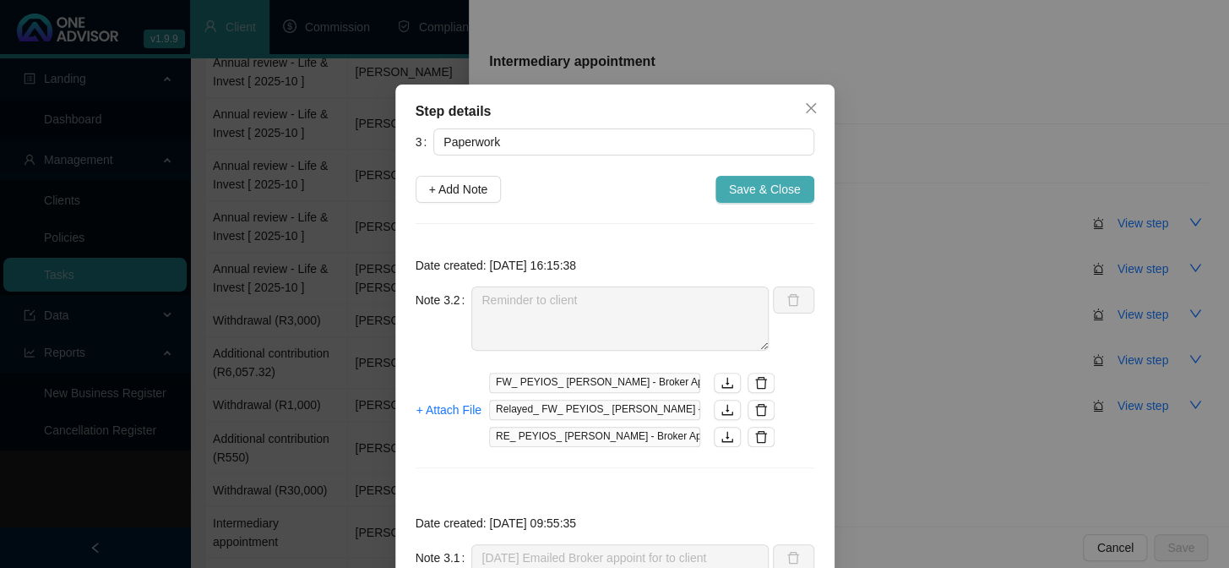
click at [766, 186] on span "Save & Close" at bounding box center [765, 189] width 72 height 19
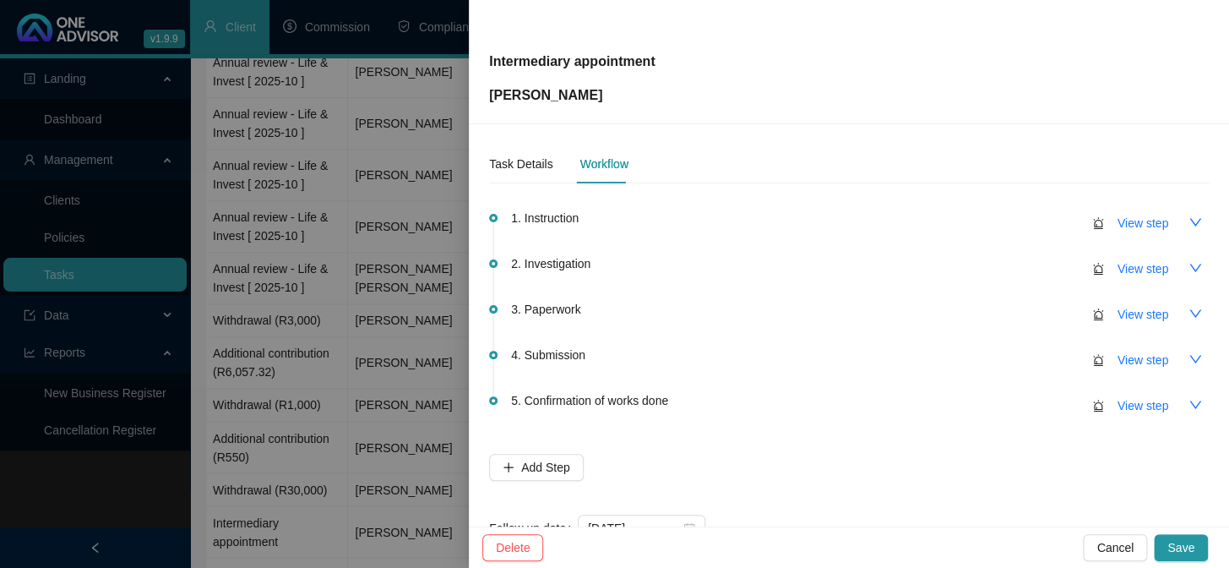
scroll to position [54, 0]
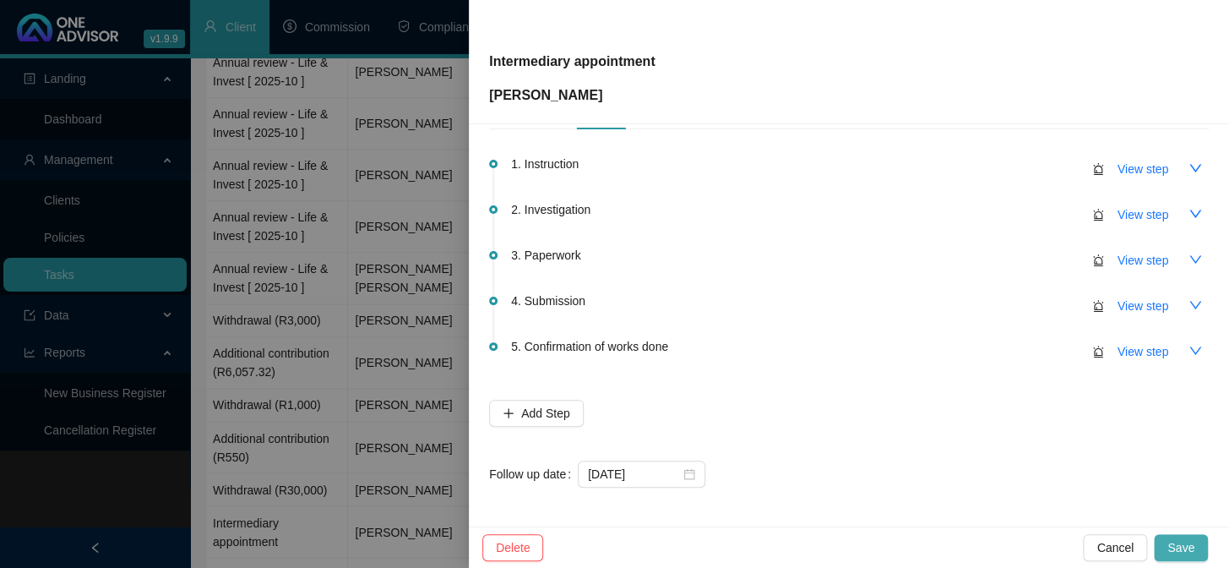
click at [1194, 548] on button "Save" at bounding box center [1181, 547] width 54 height 27
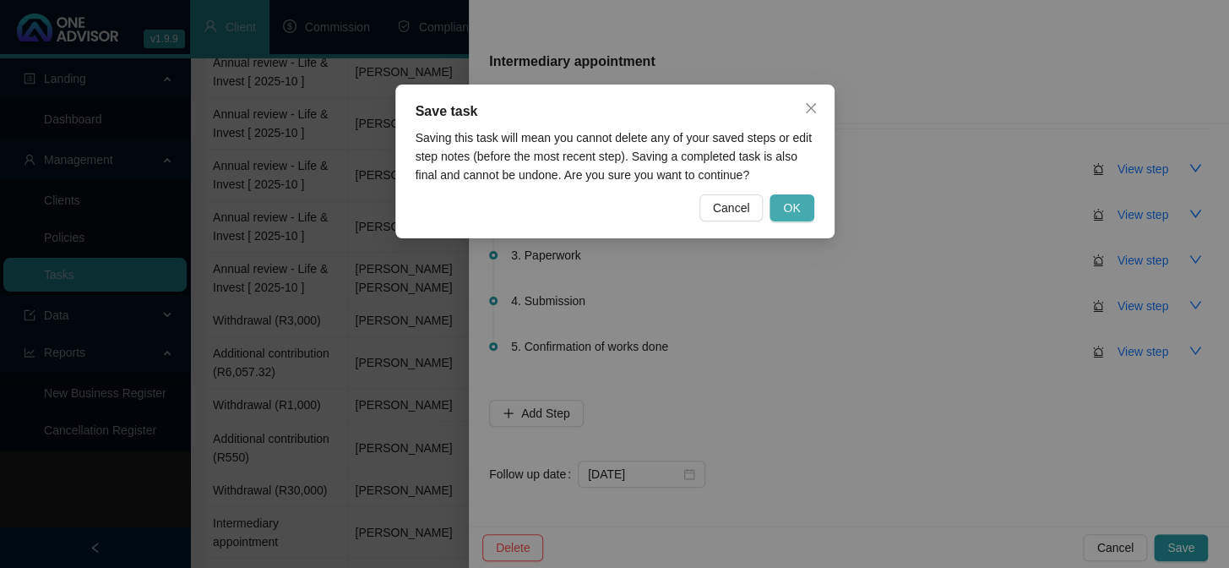
click at [795, 199] on span "OK" at bounding box center [791, 208] width 17 height 19
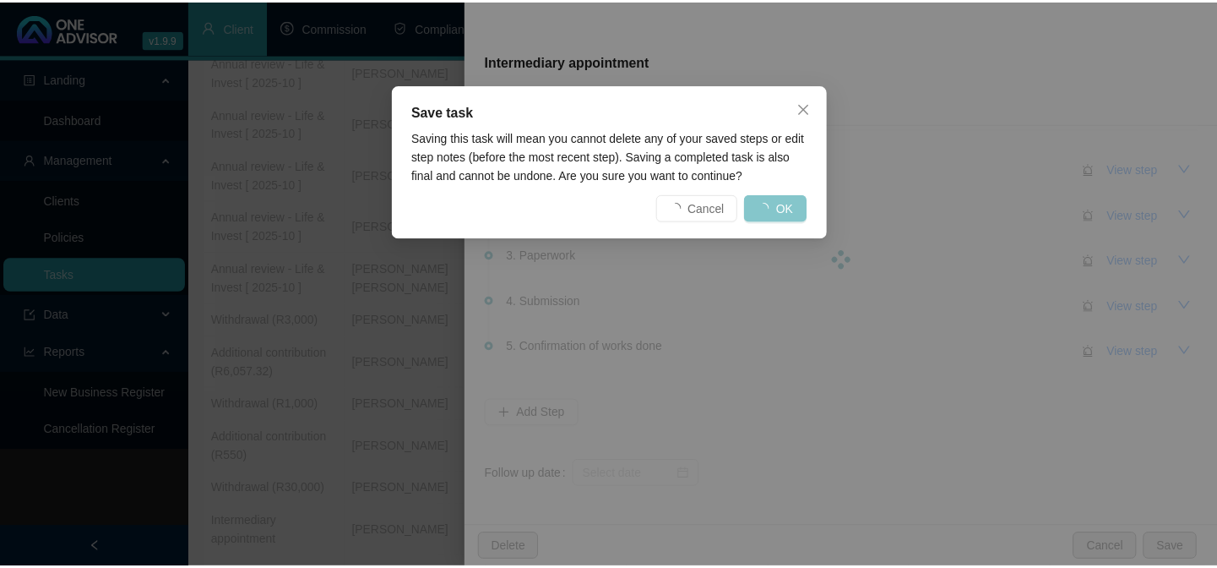
scroll to position [0, 0]
